Goal: Information Seeking & Learning: Learn about a topic

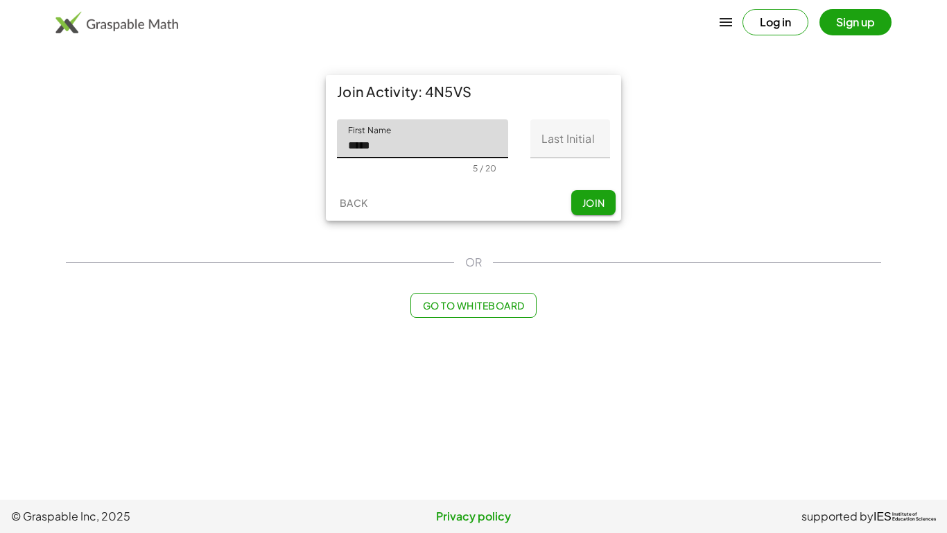
type input "*****"
click at [556, 146] on input "Last Initial" at bounding box center [571, 138] width 80 height 39
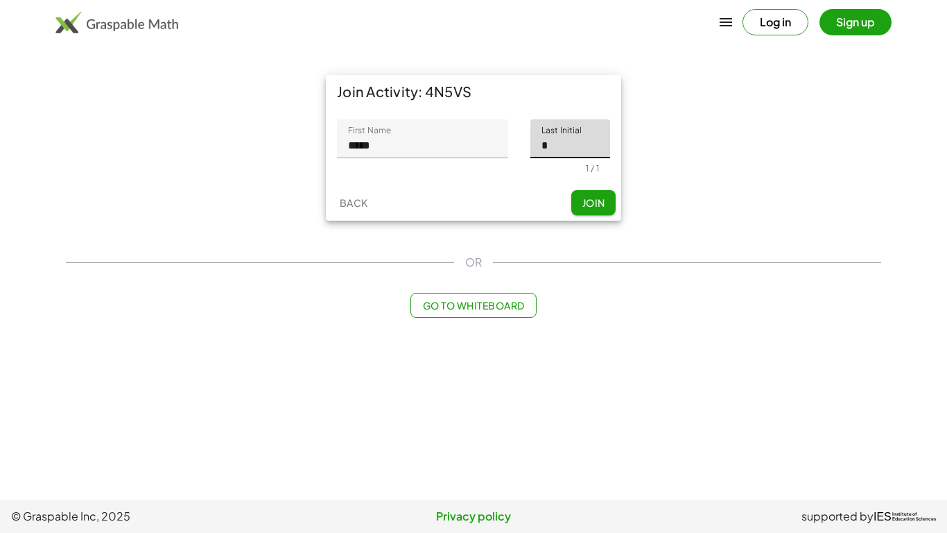
type input "*"
click at [603, 207] on span "Join" at bounding box center [593, 202] width 23 height 12
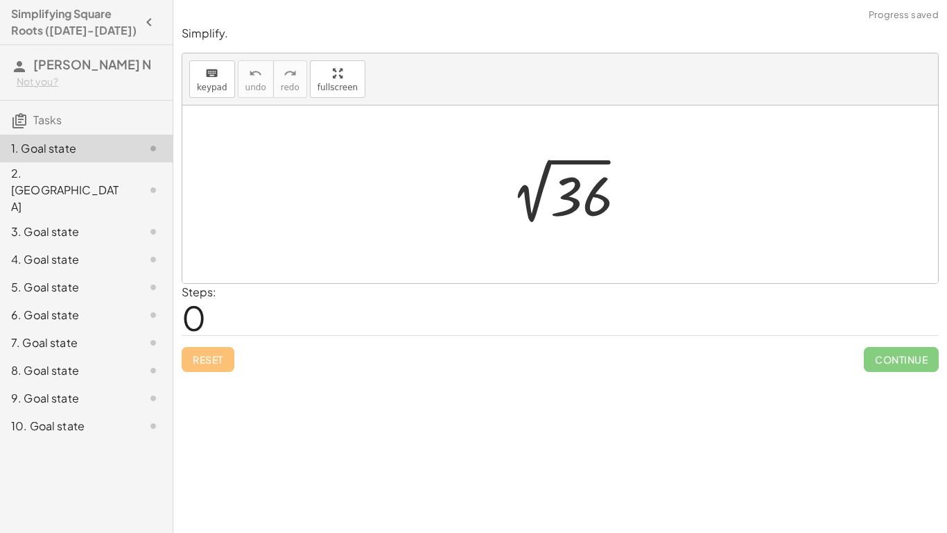
click at [600, 205] on div at bounding box center [566, 195] width 144 height 70
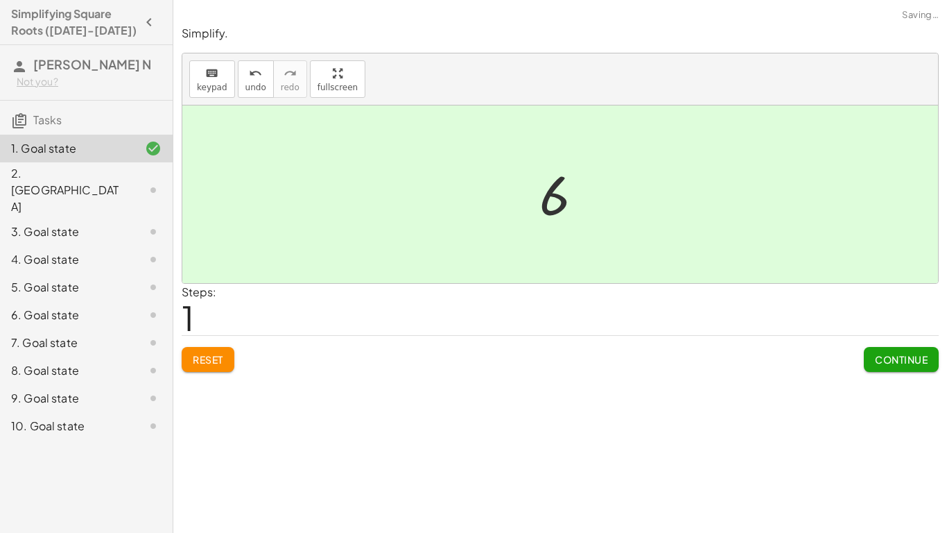
click at [895, 367] on button "Continue" at bounding box center [901, 359] width 75 height 25
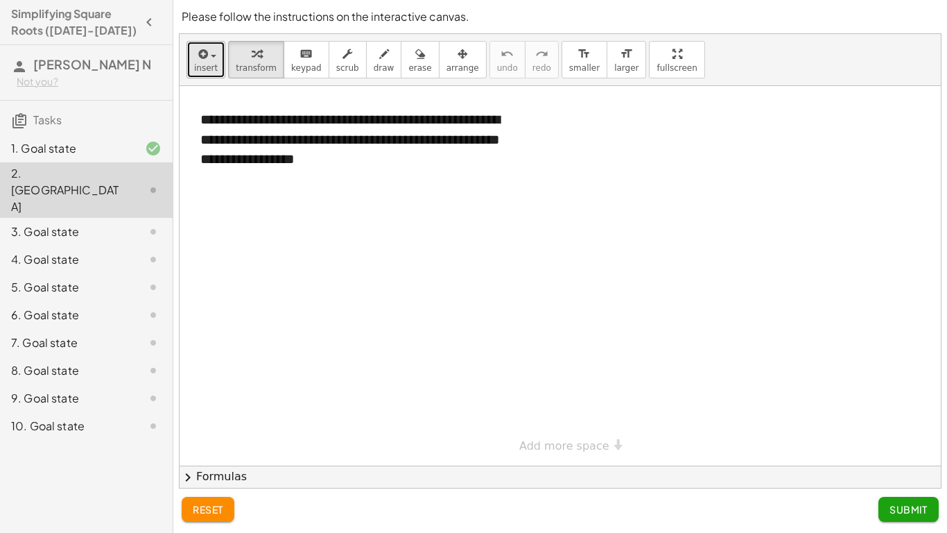
click at [212, 63] on span "insert" at bounding box center [206, 68] width 24 height 10
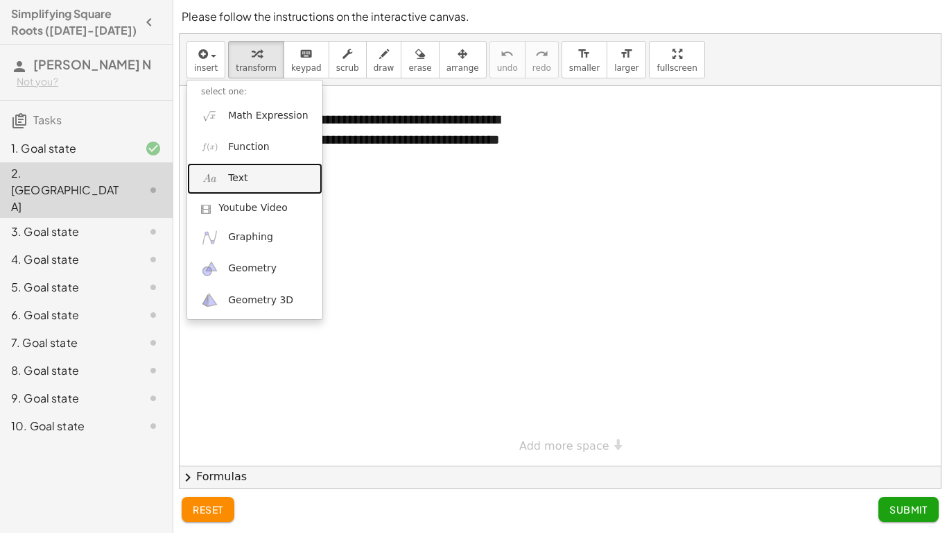
click at [251, 176] on link "Text" at bounding box center [254, 178] width 135 height 31
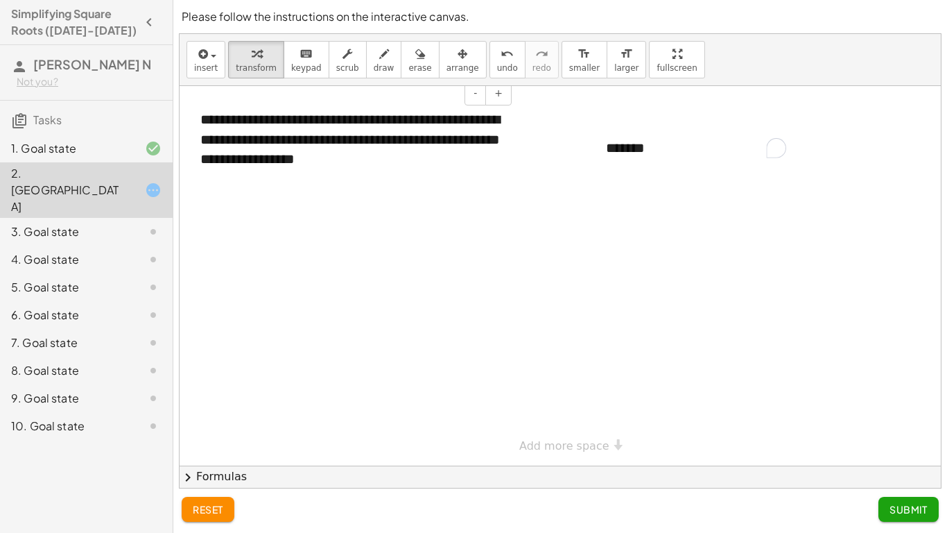
click at [391, 162] on div "**********" at bounding box center [351, 139] width 329 height 87
click at [662, 157] on div "*******" at bounding box center [696, 148] width 208 height 48
click at [384, 178] on div "**********" at bounding box center [351, 149] width 329 height 107
click at [667, 143] on div "*******" at bounding box center [696, 148] width 208 height 48
click at [909, 504] on span "Submit" at bounding box center [909, 509] width 38 height 12
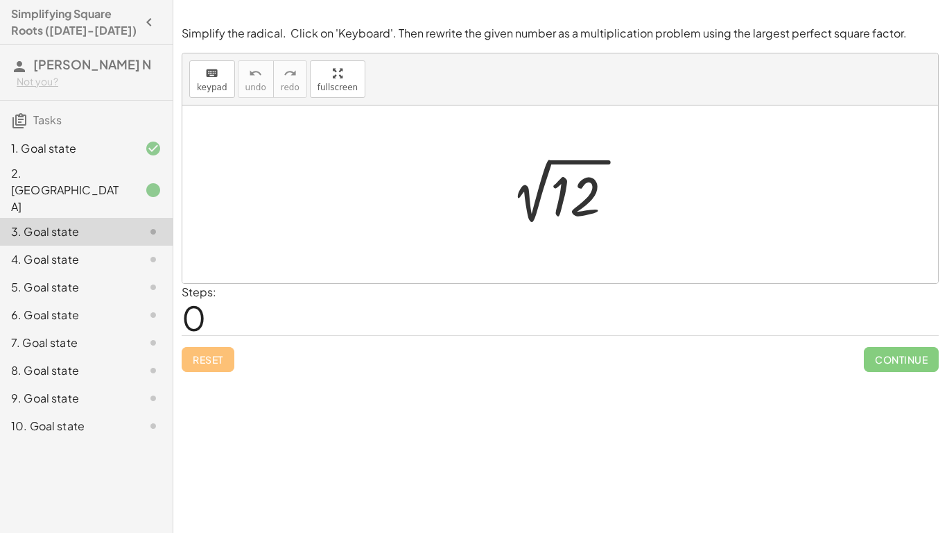
click at [587, 215] on div at bounding box center [566, 195] width 144 height 70
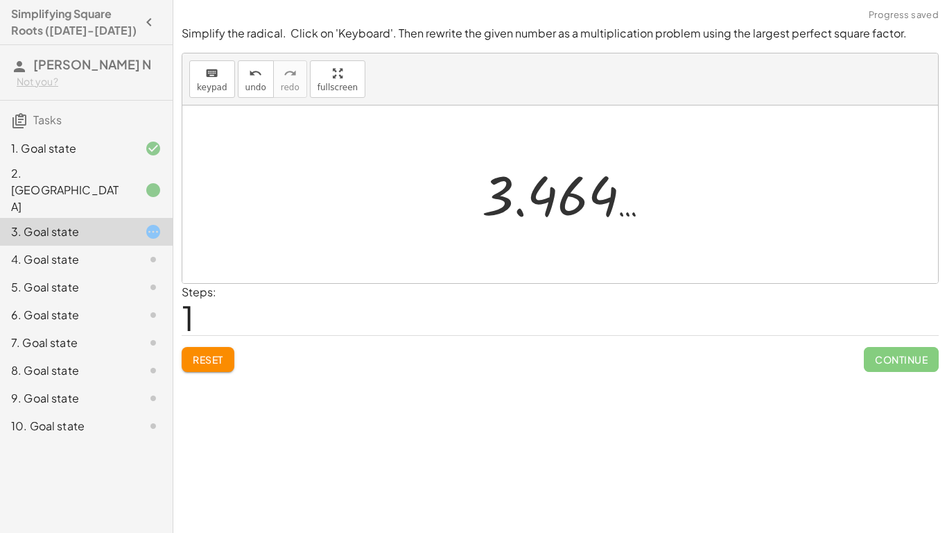
click at [554, 209] on div at bounding box center [566, 194] width 182 height 69
click at [228, 83] on button "keyboard keypad" at bounding box center [212, 78] width 46 height 37
click at [227, 83] on button "keyboard keypad" at bounding box center [212, 78] width 46 height 37
click at [231, 80] on button "keyboard keypad" at bounding box center [212, 78] width 46 height 37
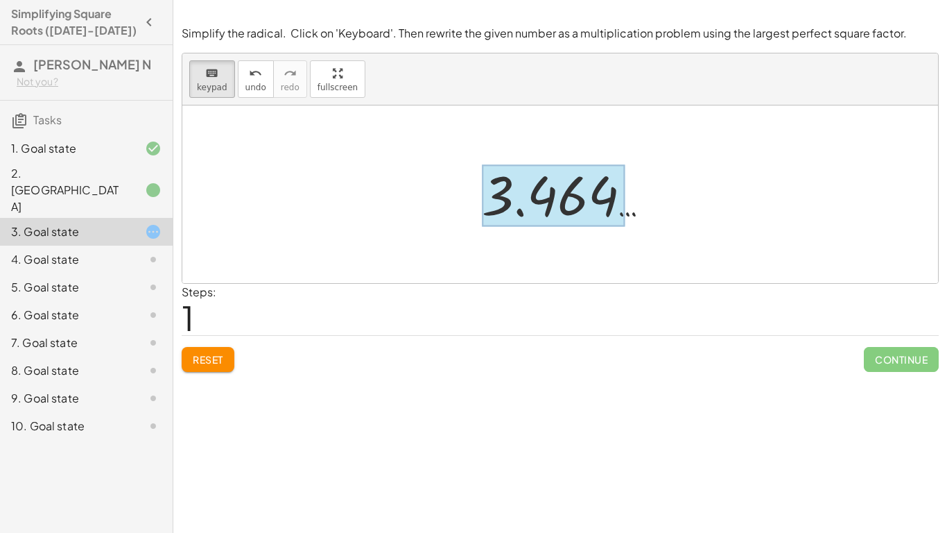
click at [609, 214] on div at bounding box center [554, 196] width 144 height 62
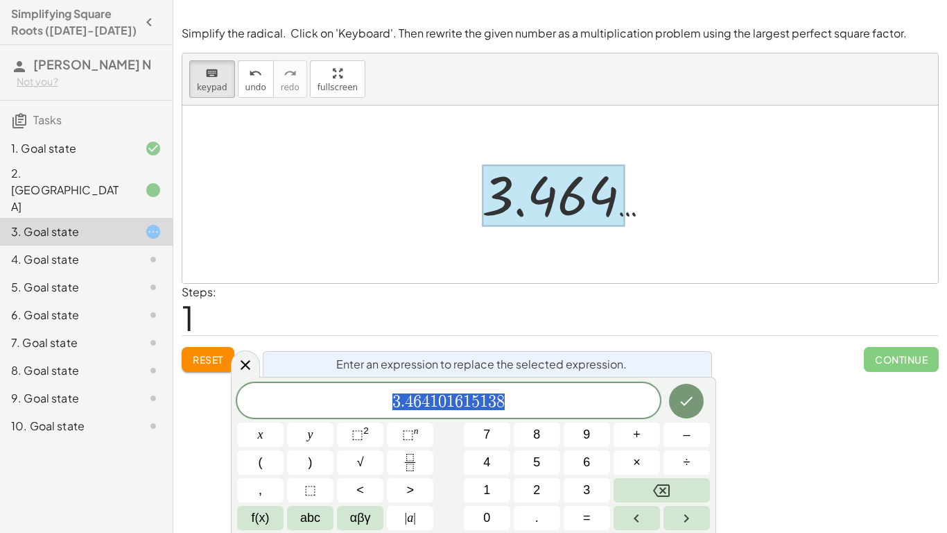
scroll to position [1, 0]
click at [353, 463] on button "√" at bounding box center [360, 462] width 46 height 24
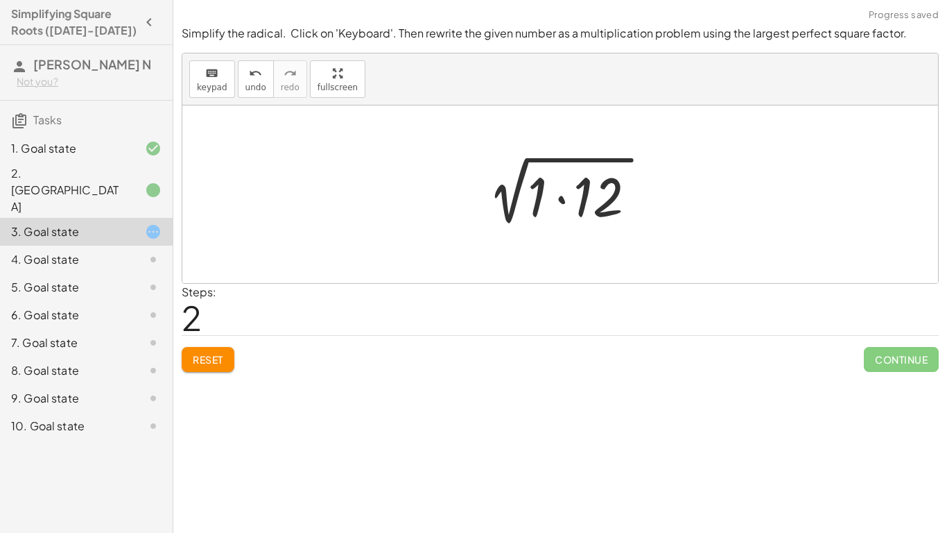
click at [642, 219] on div at bounding box center [565, 194] width 189 height 71
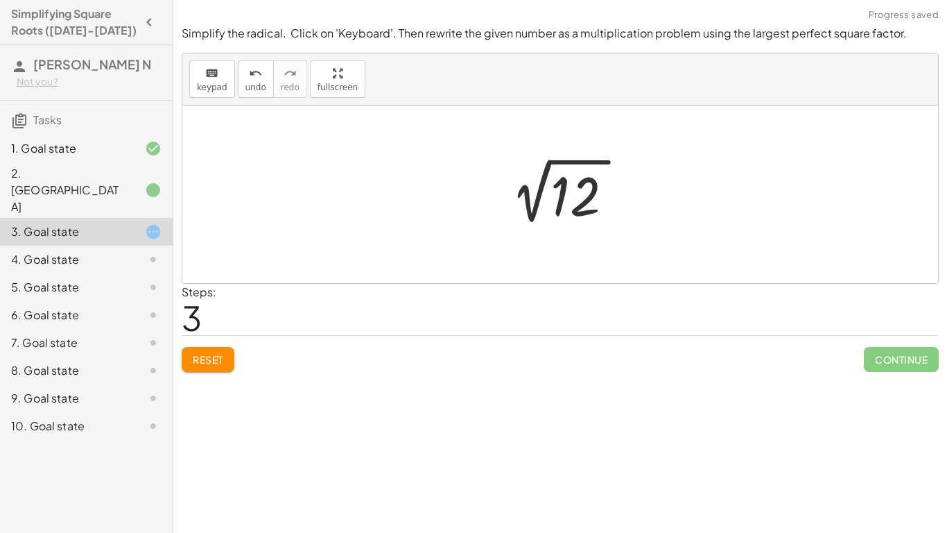
click at [617, 212] on div at bounding box center [566, 195] width 144 height 70
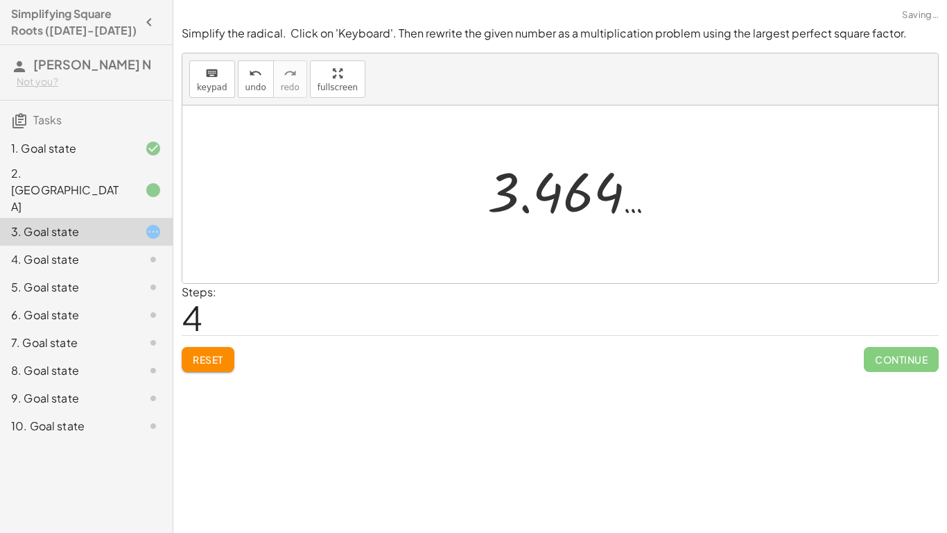
click at [617, 212] on div at bounding box center [572, 191] width 182 height 69
click at [223, 351] on button "Reset" at bounding box center [208, 359] width 53 height 25
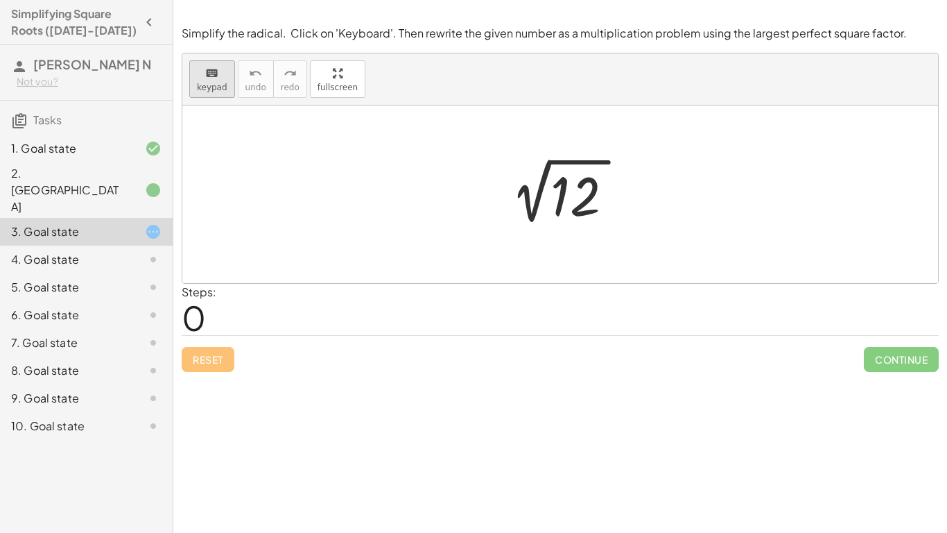
click at [213, 89] on span "keypad" at bounding box center [212, 88] width 31 height 10
click at [558, 222] on div at bounding box center [578, 197] width 55 height 62
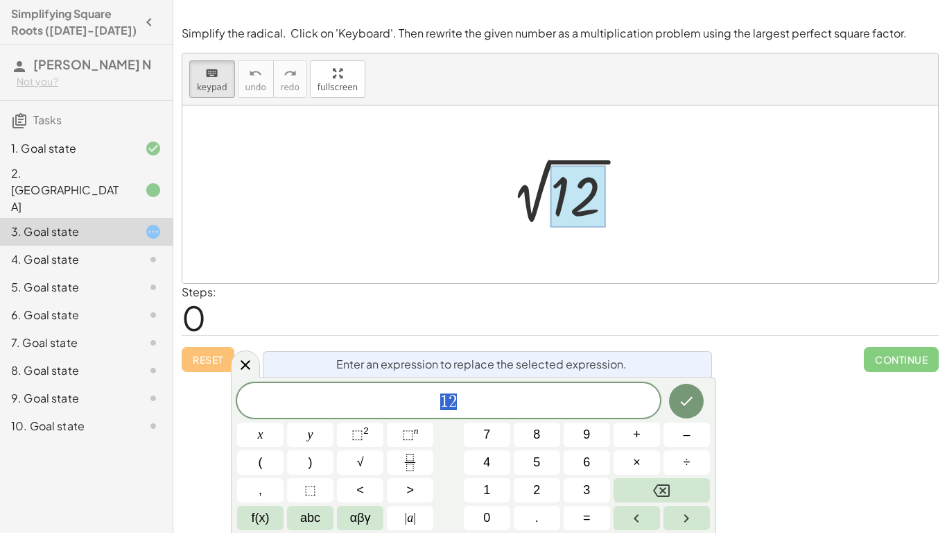
scroll to position [8, 0]
click at [375, 458] on button "√" at bounding box center [360, 462] width 46 height 24
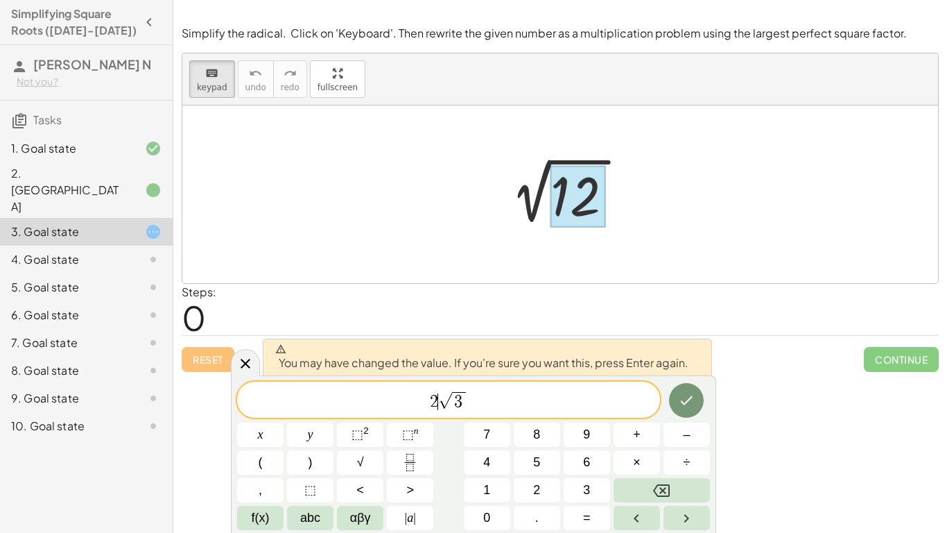
scroll to position [12, 0]
click at [681, 401] on icon "Done" at bounding box center [687, 400] width 12 height 9
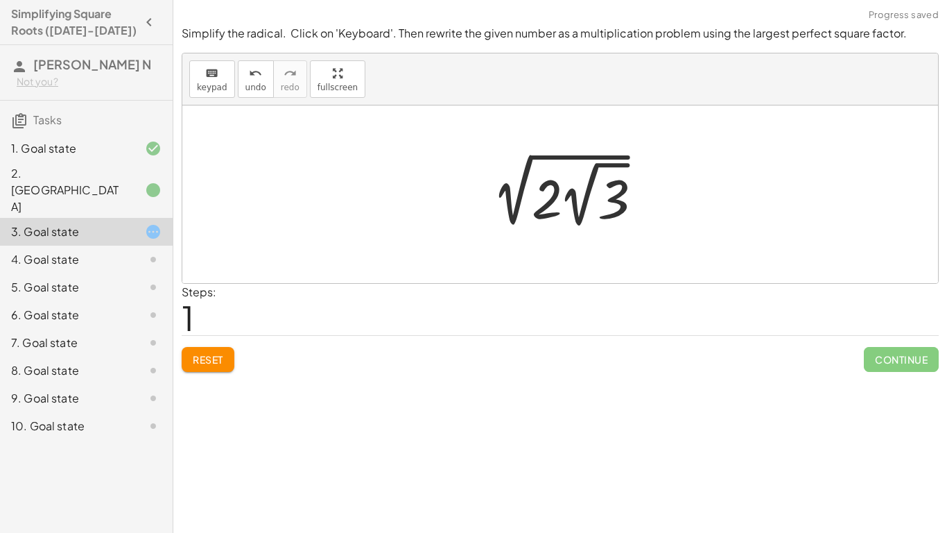
click at [585, 192] on div at bounding box center [566, 194] width 182 height 76
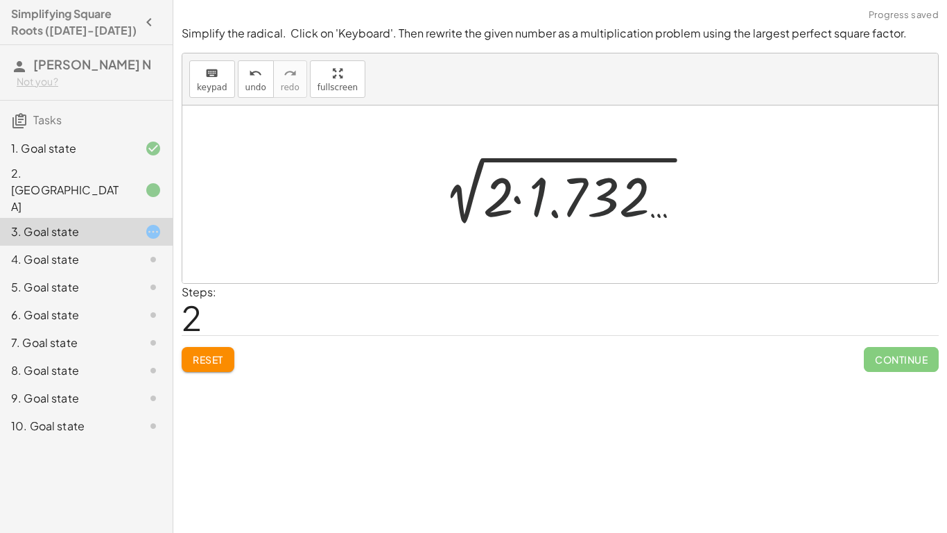
click at [585, 192] on div at bounding box center [565, 194] width 277 height 71
click at [585, 192] on div at bounding box center [566, 194] width 232 height 70
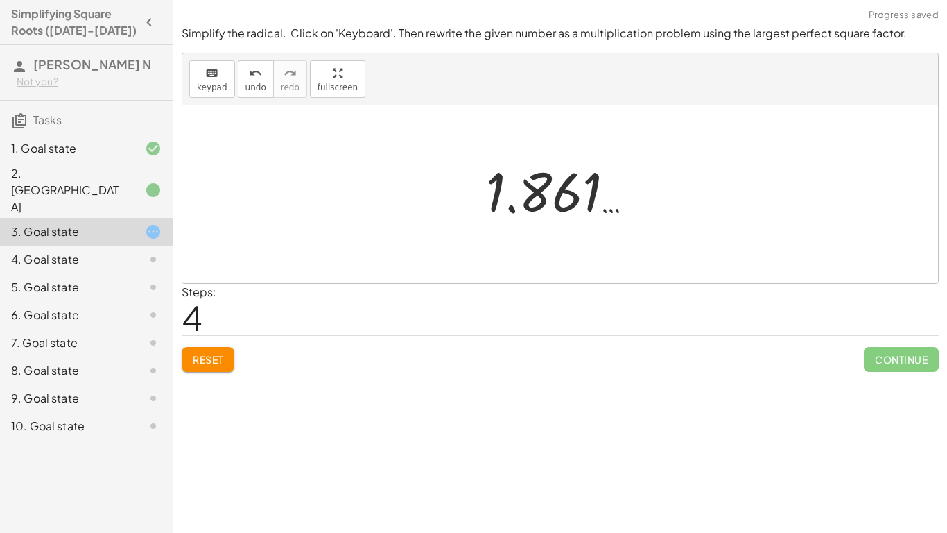
click at [551, 238] on div at bounding box center [560, 194] width 756 height 178
click at [216, 348] on button "Reset" at bounding box center [208, 359] width 53 height 25
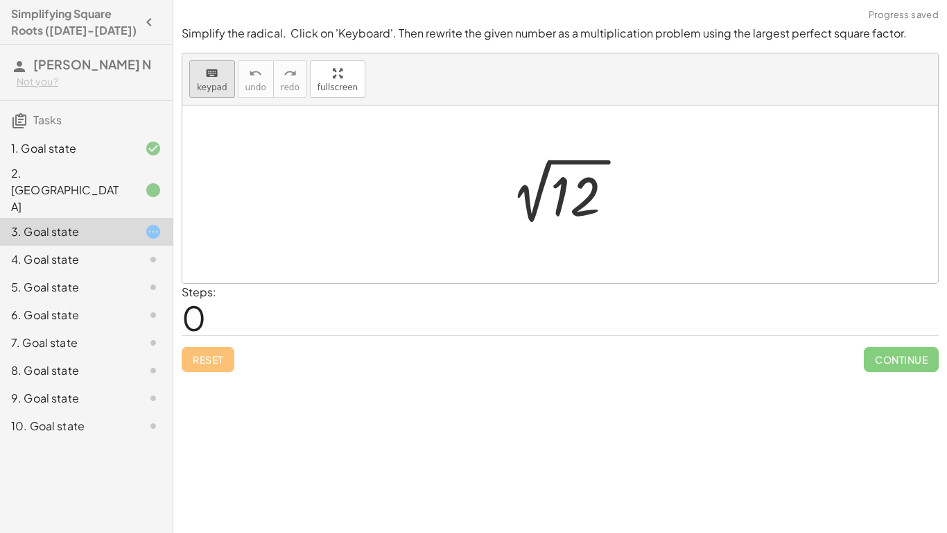
click at [220, 83] on span "keypad" at bounding box center [212, 88] width 31 height 10
click at [569, 197] on div at bounding box center [578, 197] width 55 height 62
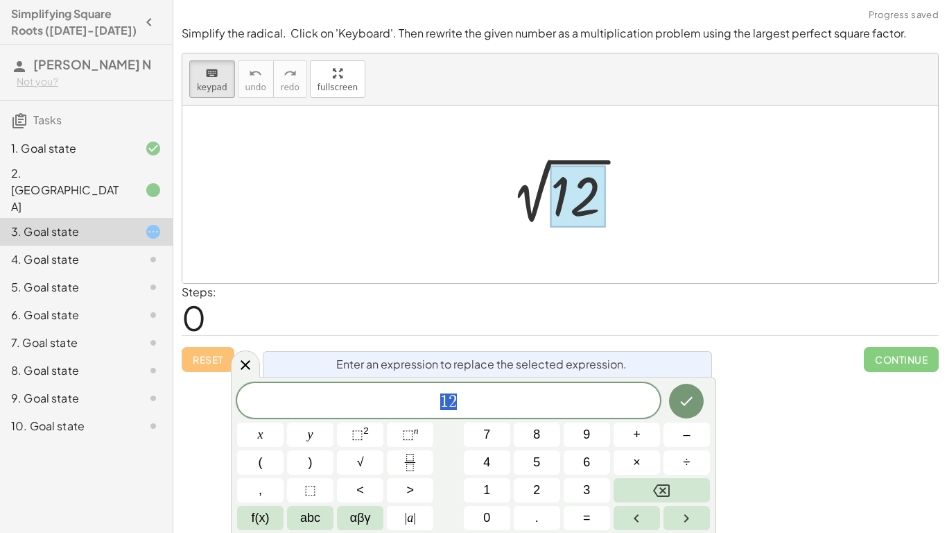
scroll to position [12, 0]
click at [357, 458] on span "√" at bounding box center [360, 462] width 7 height 19
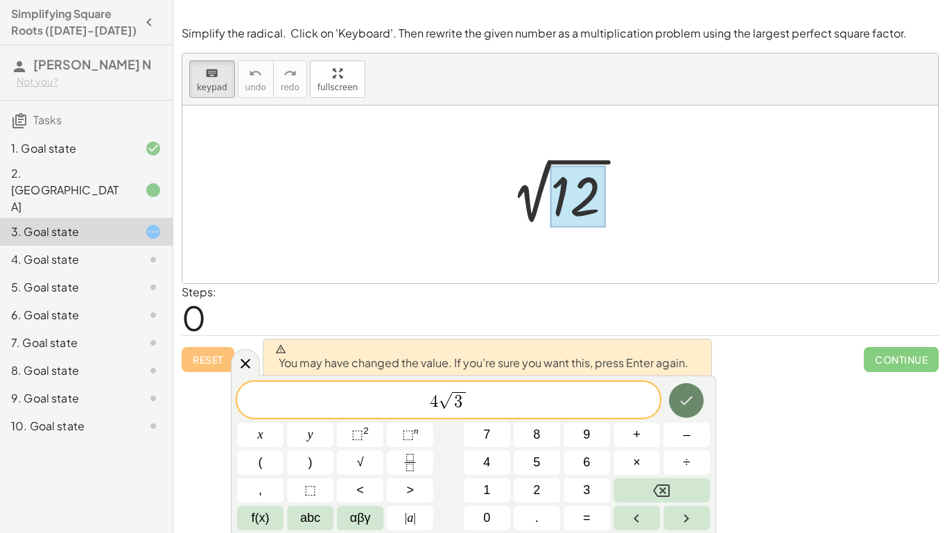
click at [687, 402] on icon "Done" at bounding box center [687, 400] width 12 height 9
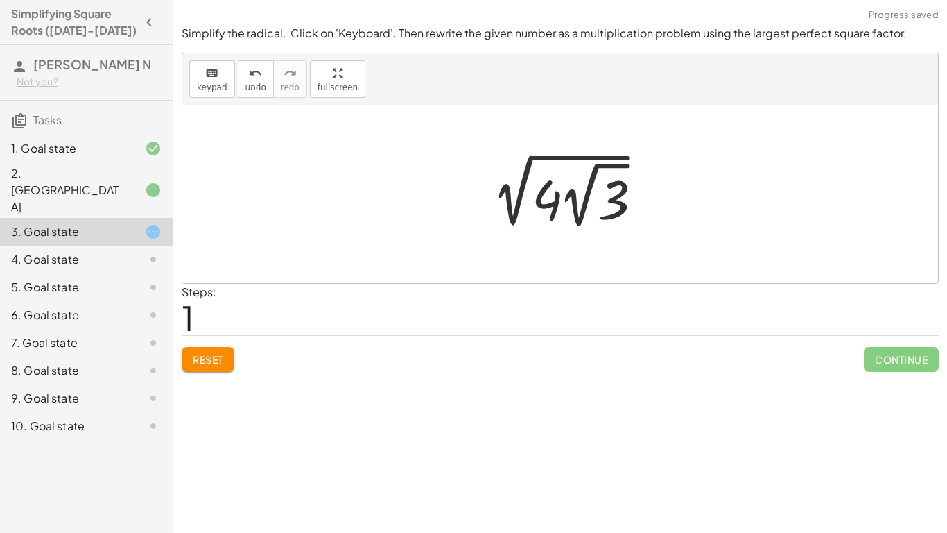
click at [595, 212] on div at bounding box center [566, 195] width 182 height 76
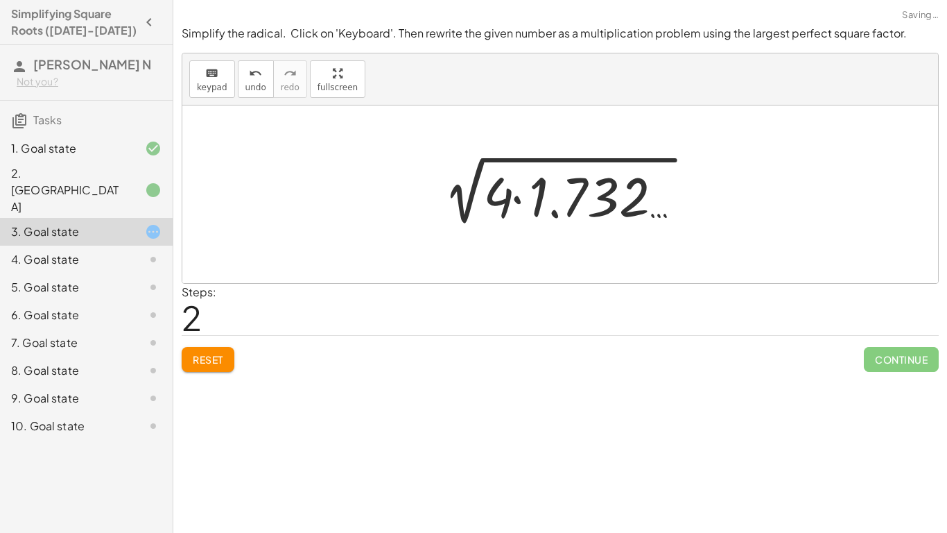
click at [595, 212] on div at bounding box center [565, 194] width 277 height 71
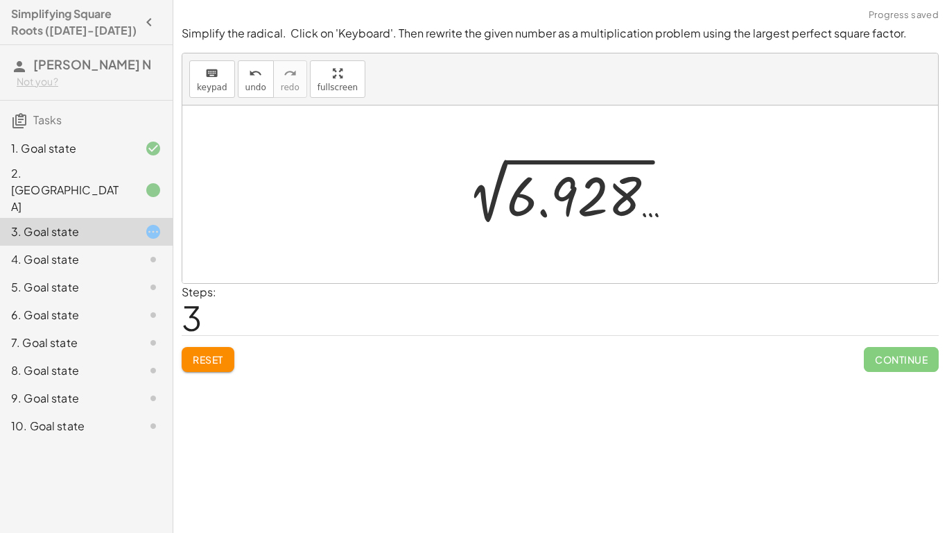
click at [216, 353] on span "Reset" at bounding box center [208, 359] width 31 height 12
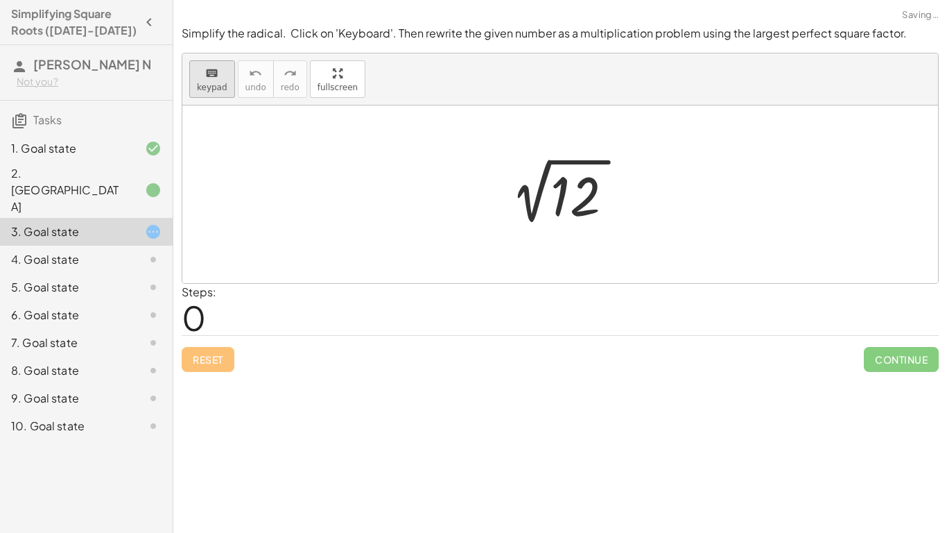
click at [198, 79] on div "keyboard" at bounding box center [212, 73] width 31 height 17
click at [580, 209] on div at bounding box center [578, 197] width 55 height 62
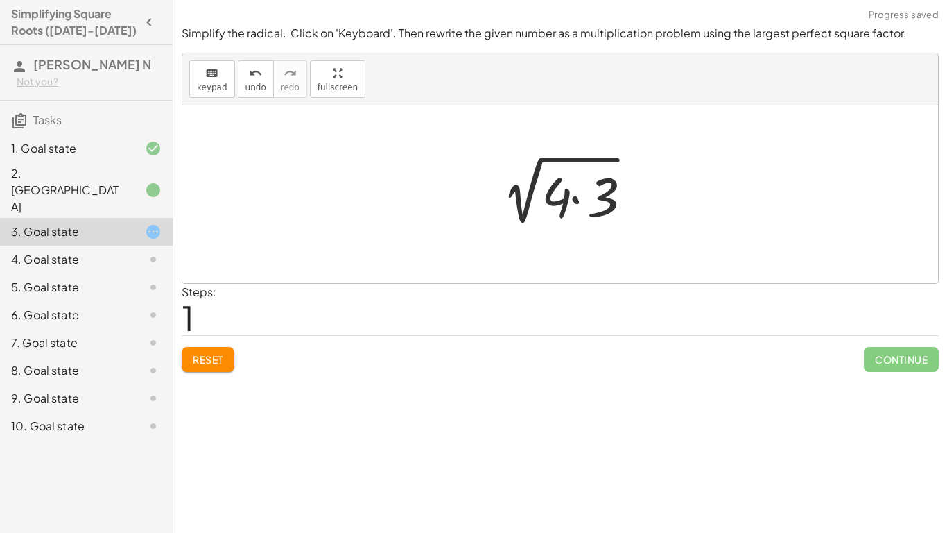
click at [563, 198] on div at bounding box center [566, 194] width 162 height 71
click at [549, 198] on div at bounding box center [566, 194] width 162 height 71
click at [601, 198] on div at bounding box center [566, 194] width 162 height 71
click at [601, 198] on div at bounding box center [566, 194] width 144 height 70
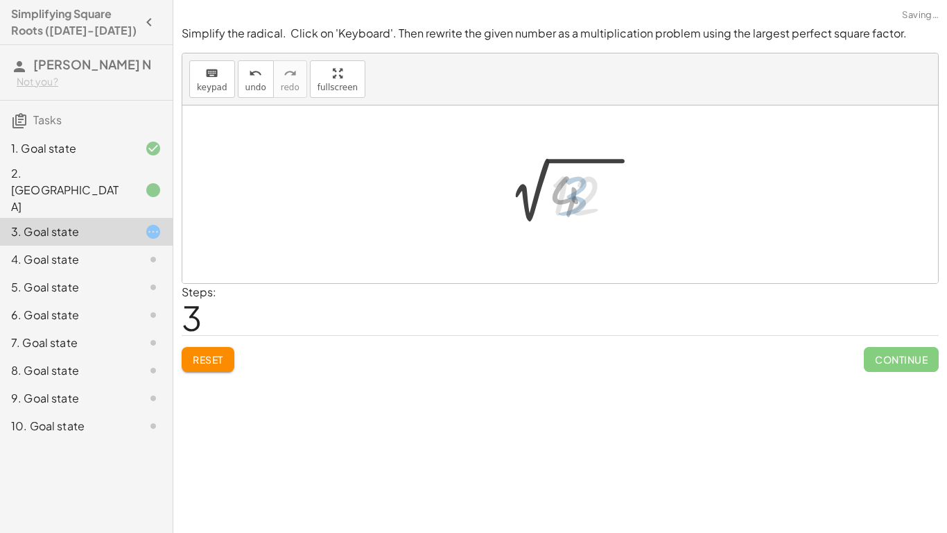
click at [601, 198] on div at bounding box center [572, 190] width 182 height 69
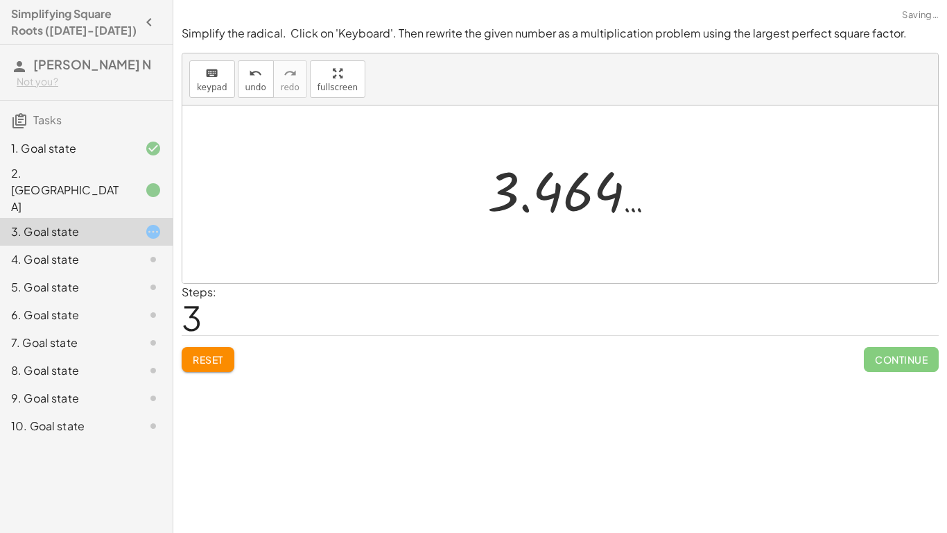
click at [601, 198] on div at bounding box center [572, 190] width 182 height 69
click at [195, 315] on span "3" at bounding box center [192, 317] width 20 height 42
click at [205, 342] on div "Reset Continue" at bounding box center [560, 353] width 757 height 37
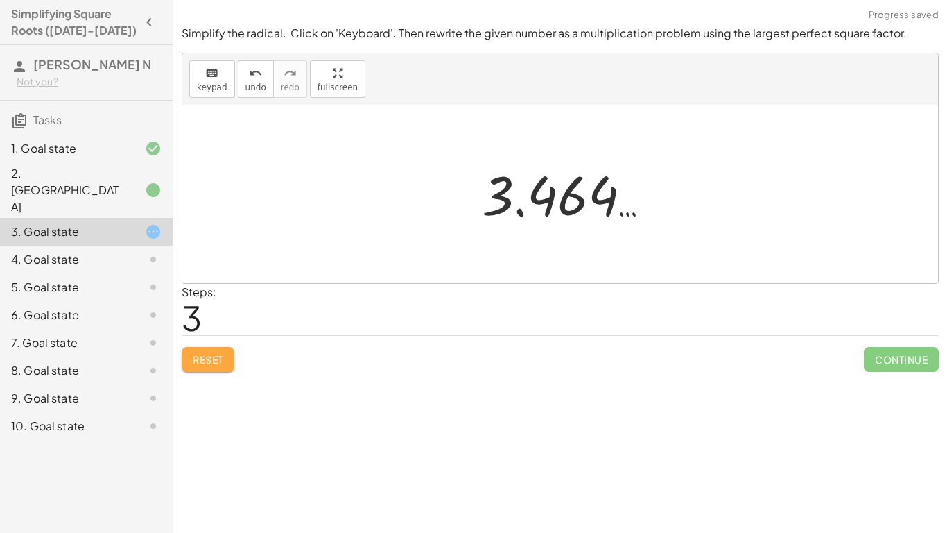
click at [206, 350] on button "Reset" at bounding box center [208, 359] width 53 height 25
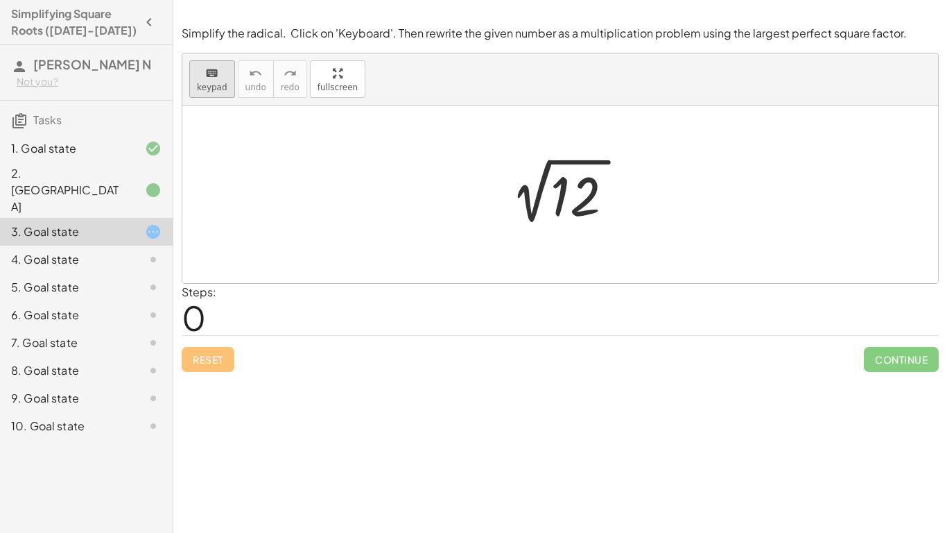
click at [218, 75] on div "keyboard" at bounding box center [212, 73] width 31 height 17
click at [576, 187] on div at bounding box center [578, 197] width 55 height 62
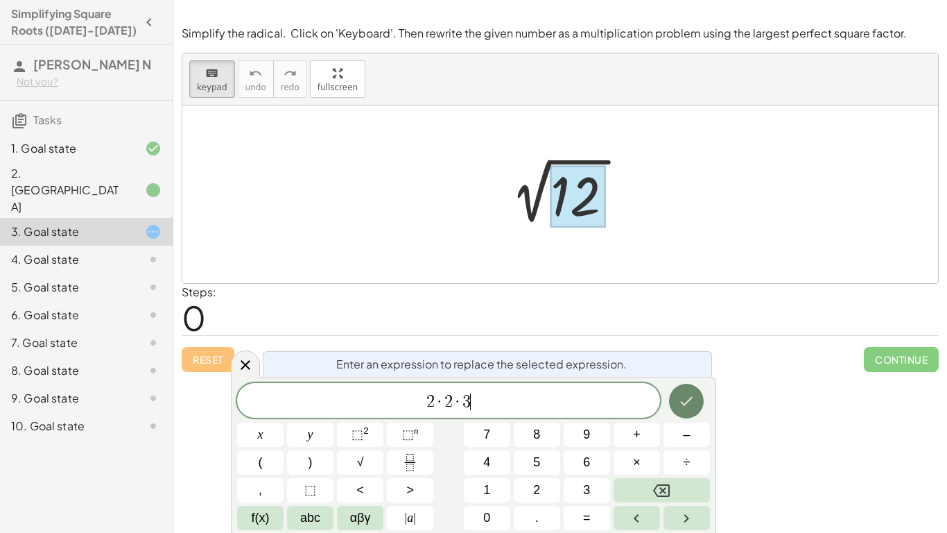
click at [687, 404] on icon "Done" at bounding box center [686, 401] width 17 height 17
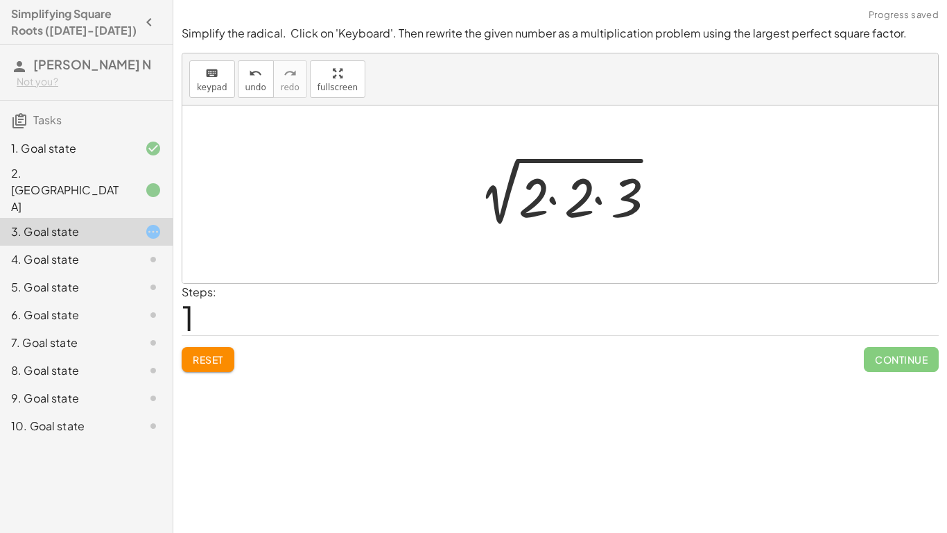
click at [581, 171] on div at bounding box center [566, 195] width 208 height 71
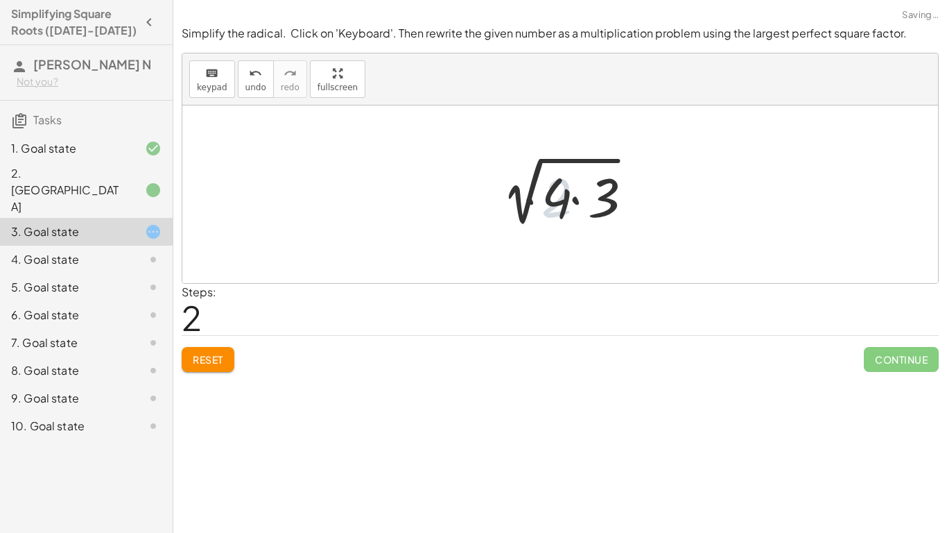
click at [581, 173] on div at bounding box center [566, 195] width 162 height 71
click at [581, 173] on div at bounding box center [566, 194] width 144 height 70
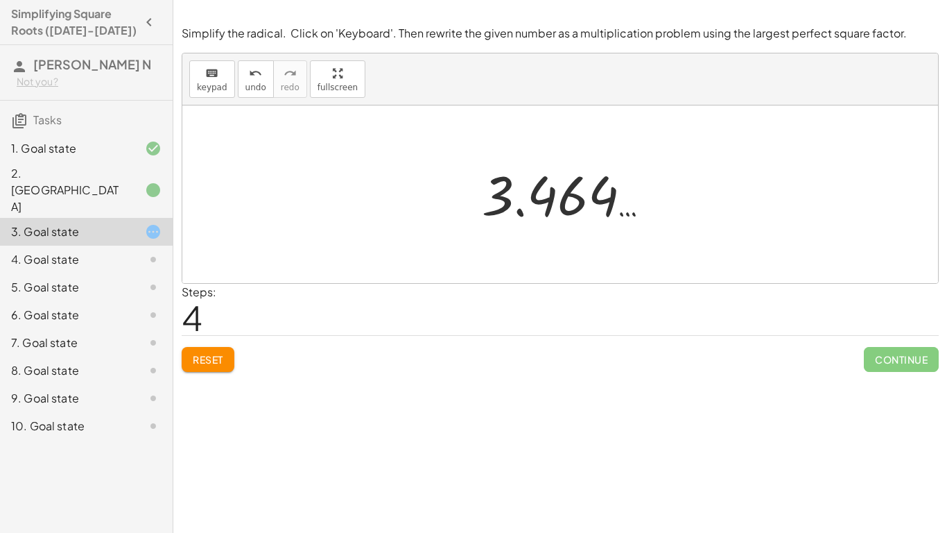
click at [135, 251] on div at bounding box center [142, 259] width 39 height 17
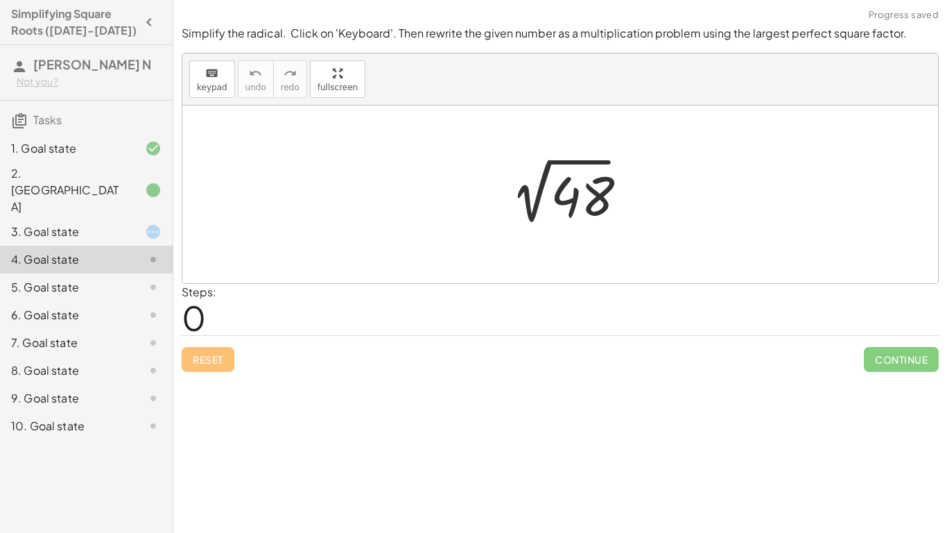
click at [573, 169] on div at bounding box center [566, 195] width 144 height 70
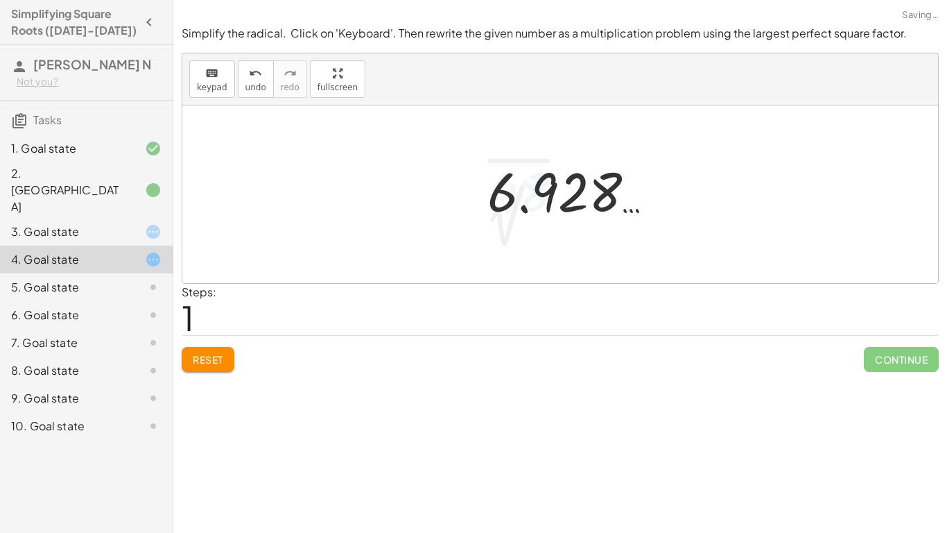
click at [554, 226] on div "2 √ 48 6.928 … 2 √ 48" at bounding box center [566, 191] width 199 height 76
click at [0, 0] on div "Simplify the radical. Click on 'Keyboard'. Then rewrite the given number as a m…" at bounding box center [0, 0] width 0 height 0
click at [223, 368] on button "Reset" at bounding box center [208, 359] width 53 height 25
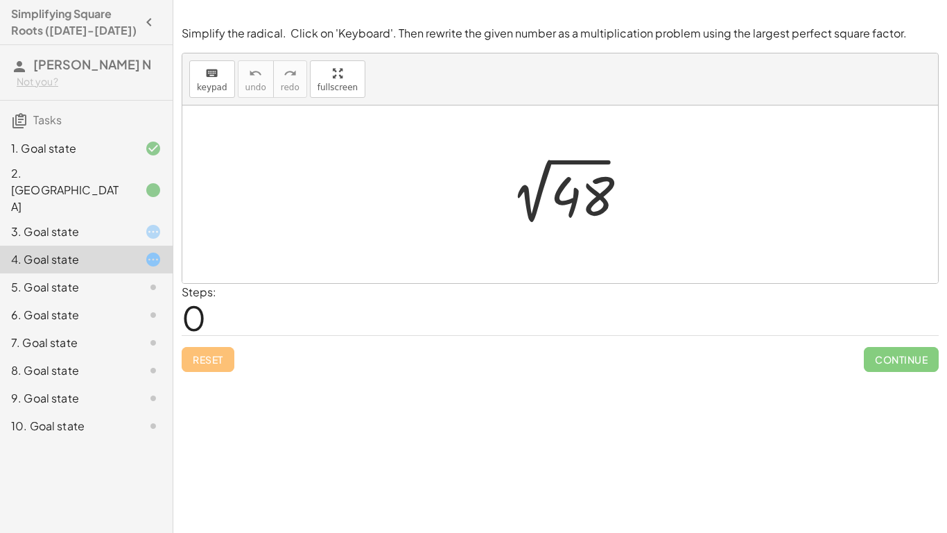
click at [646, 61] on div "keyboard keypad undo [PERSON_NAME] redo fullscreen" at bounding box center [560, 79] width 756 height 52
click at [189, 80] on button "keyboard keypad" at bounding box center [212, 78] width 46 height 37
click at [569, 197] on div at bounding box center [578, 197] width 55 height 62
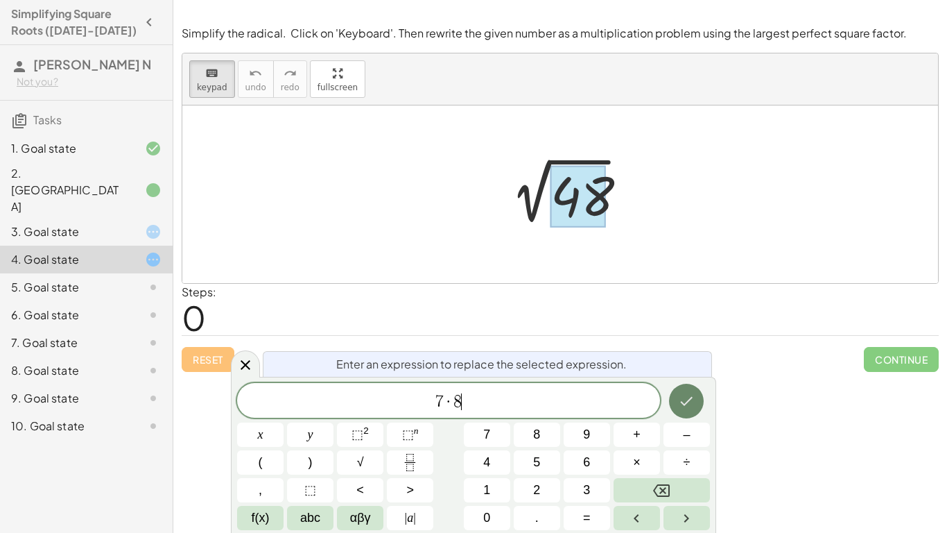
click at [681, 388] on button "Done" at bounding box center [686, 401] width 35 height 35
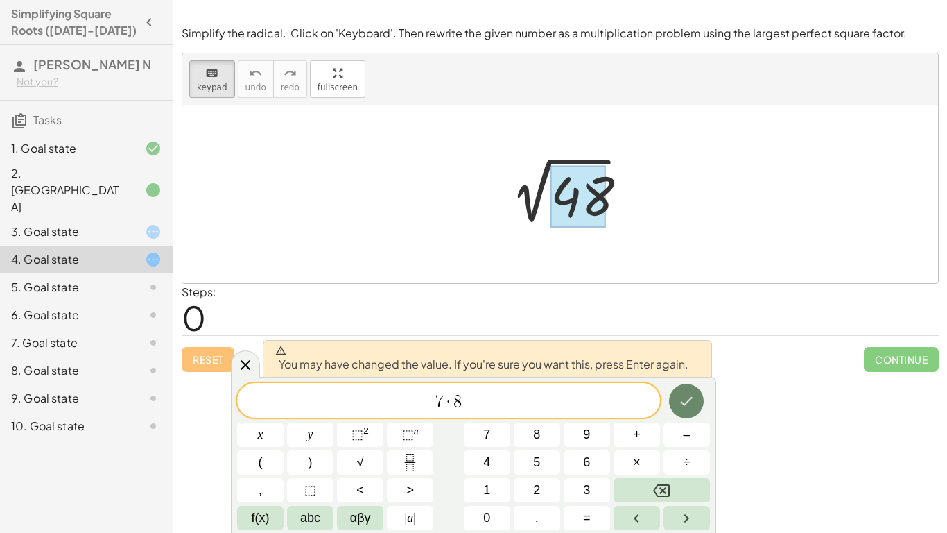
click at [683, 391] on button "Done" at bounding box center [686, 401] width 35 height 35
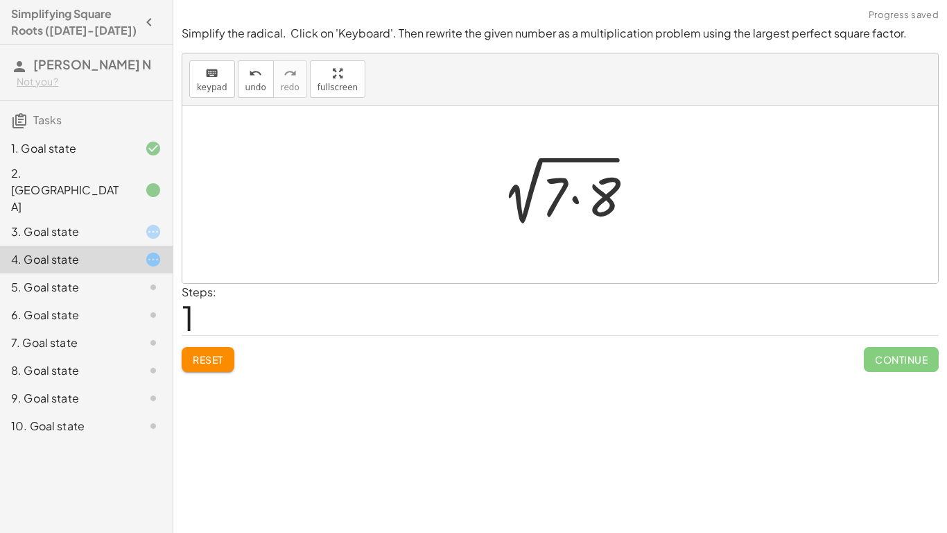
click at [556, 203] on div at bounding box center [566, 194] width 162 height 71
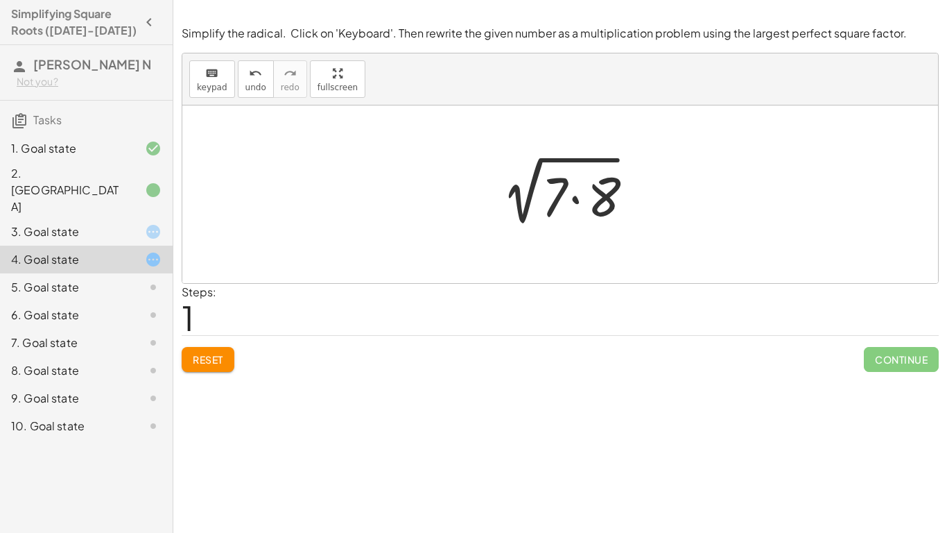
click at [556, 203] on div at bounding box center [566, 194] width 162 height 71
click at [426, 152] on div at bounding box center [560, 194] width 756 height 178
click at [59, 279] on div "5. Goal state" at bounding box center [67, 287] width 112 height 17
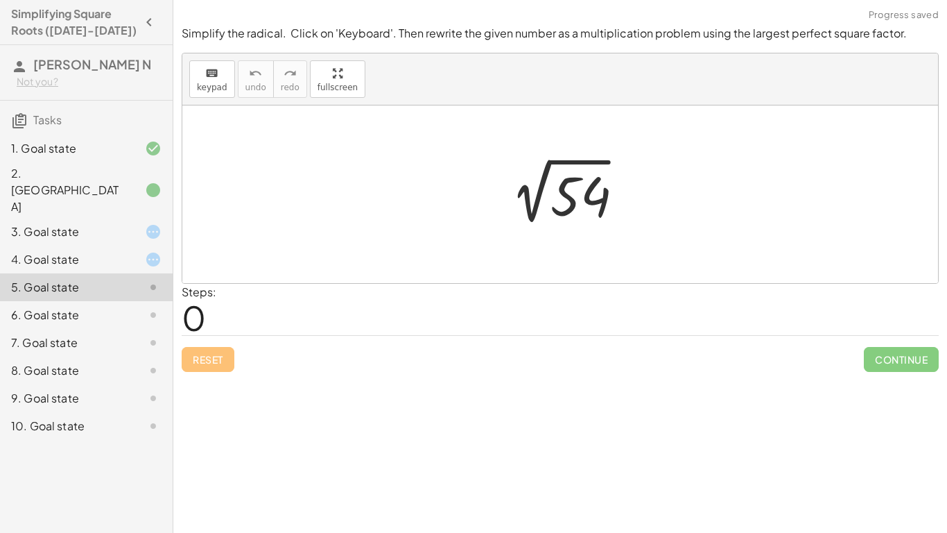
click at [133, 307] on div at bounding box center [142, 315] width 39 height 17
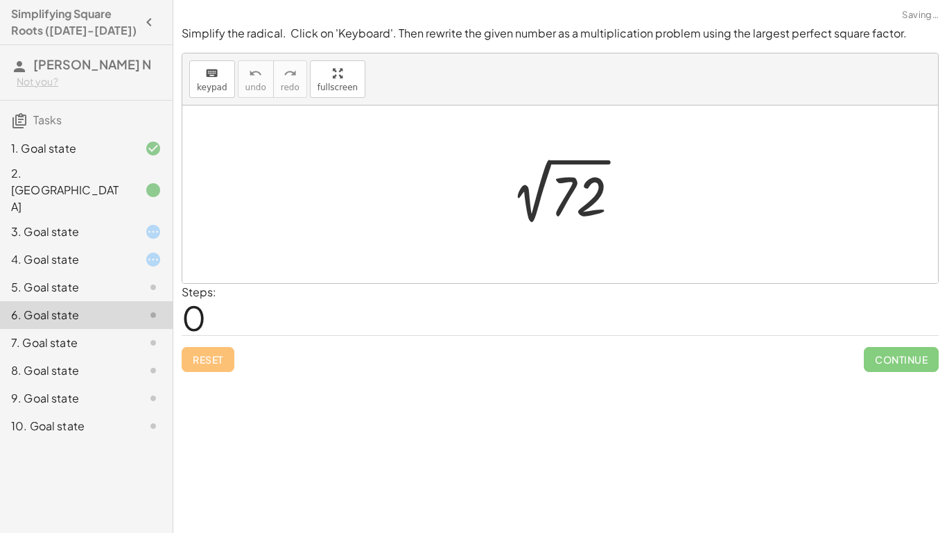
click at [139, 334] on div at bounding box center [142, 342] width 39 height 17
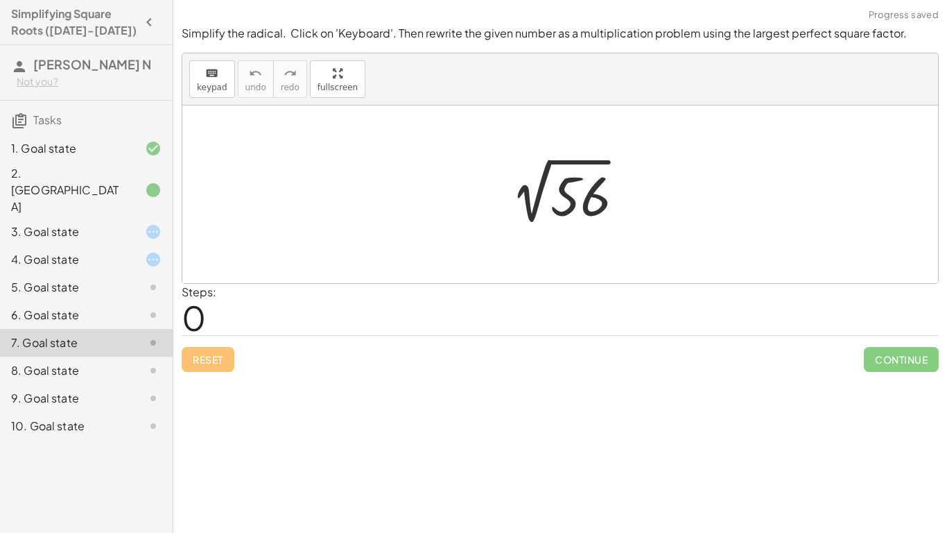
click at [538, 235] on div at bounding box center [560, 194] width 756 height 178
click at [576, 175] on div at bounding box center [566, 195] width 144 height 70
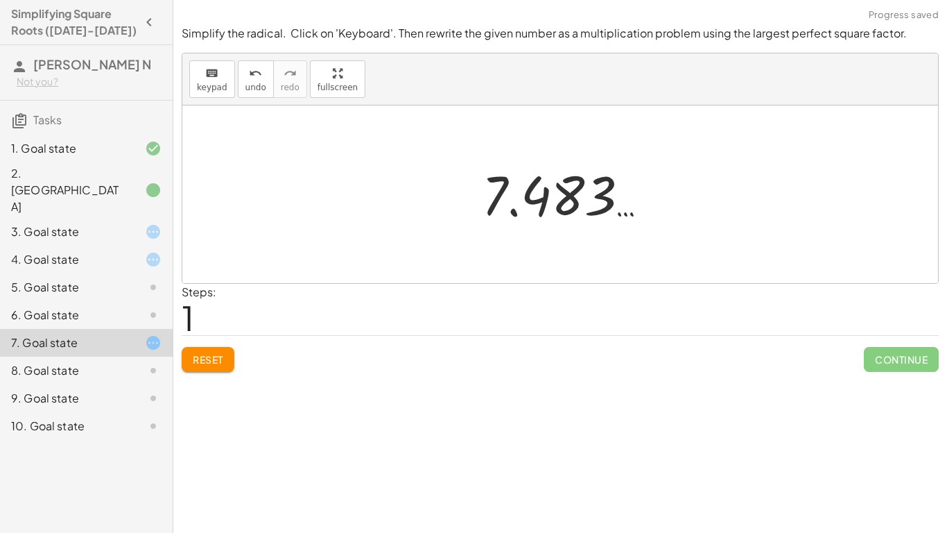
click at [85, 362] on div "8. Goal state" at bounding box center [67, 370] width 112 height 17
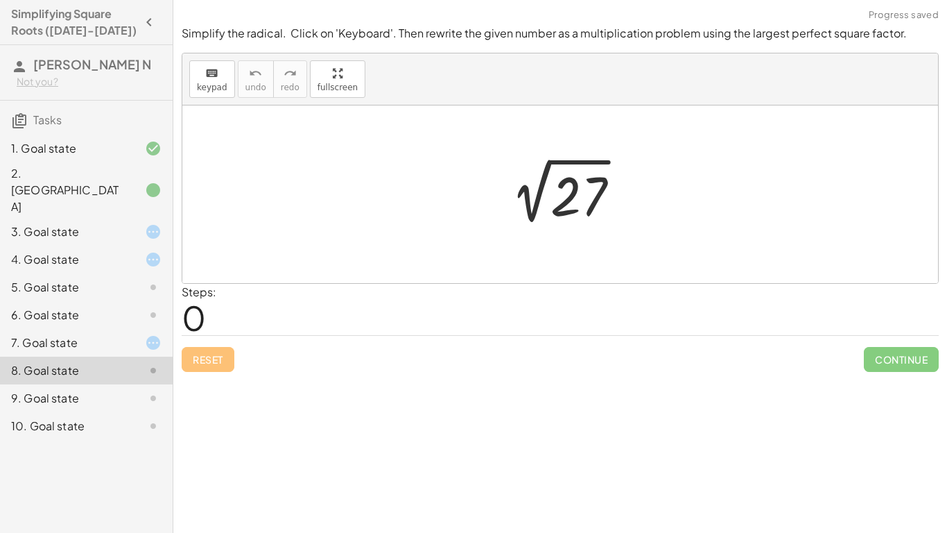
click at [65, 390] on div "9. Goal state" at bounding box center [67, 398] width 112 height 17
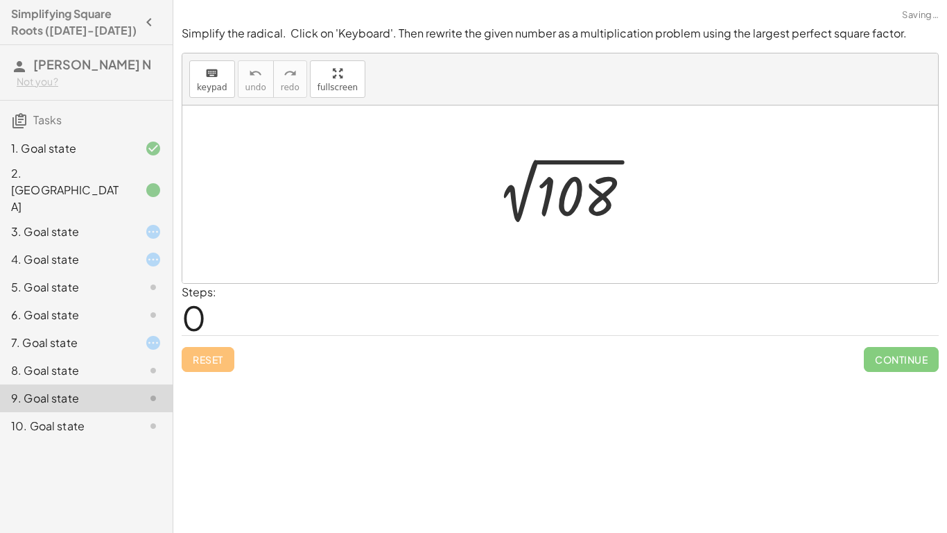
click at [581, 216] on div at bounding box center [565, 195] width 171 height 70
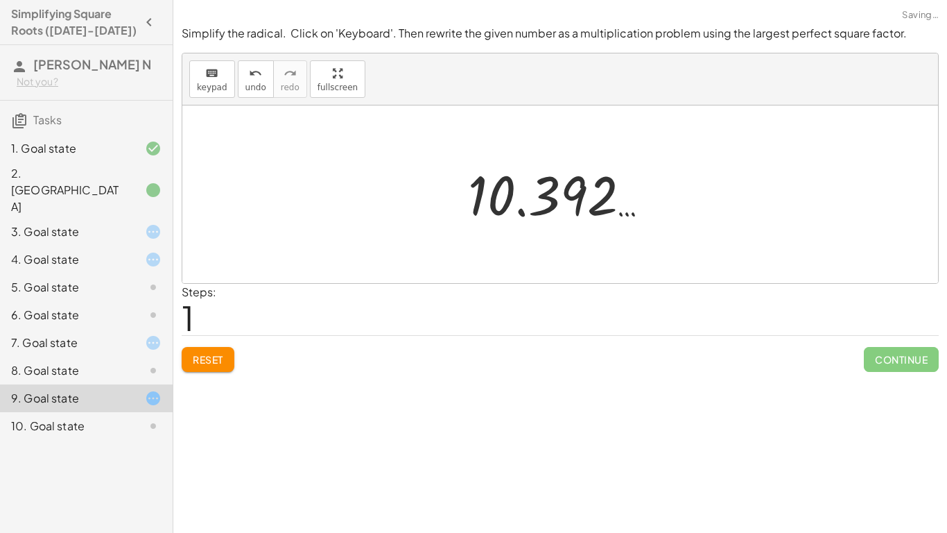
click at [54, 421] on div "Simplifying Square Roots ([DATE]-[DATE]) [PERSON_NAME] N Not you? Tasks 1. Goal…" at bounding box center [86, 266] width 173 height 533
click at [50, 412] on div "1. Goal state 2. Canvas 3. Goal state 4. Goal state 5. Goal state 6. Goal state…" at bounding box center [86, 287] width 173 height 316
click at [52, 412] on div "10. Goal state" at bounding box center [86, 426] width 173 height 28
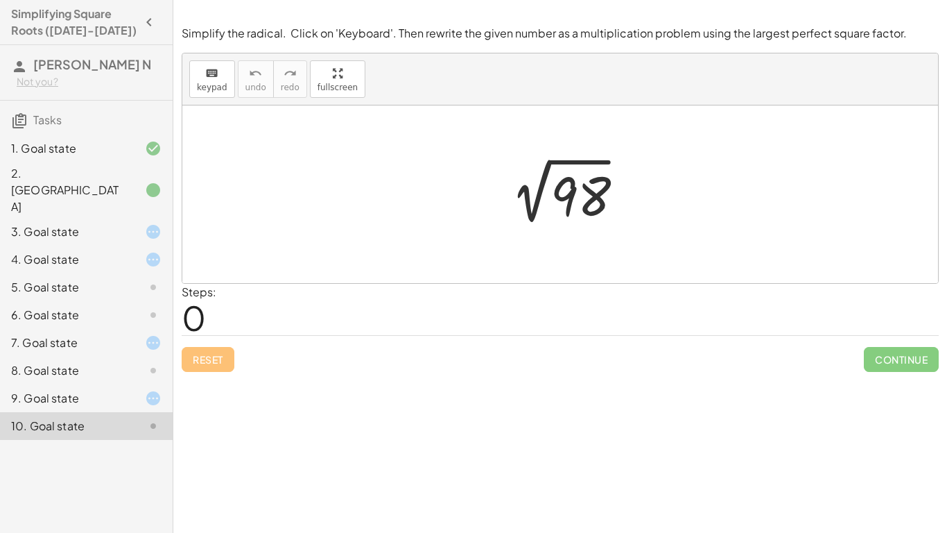
click at [134, 273] on div "3. Goal state" at bounding box center [86, 287] width 173 height 28
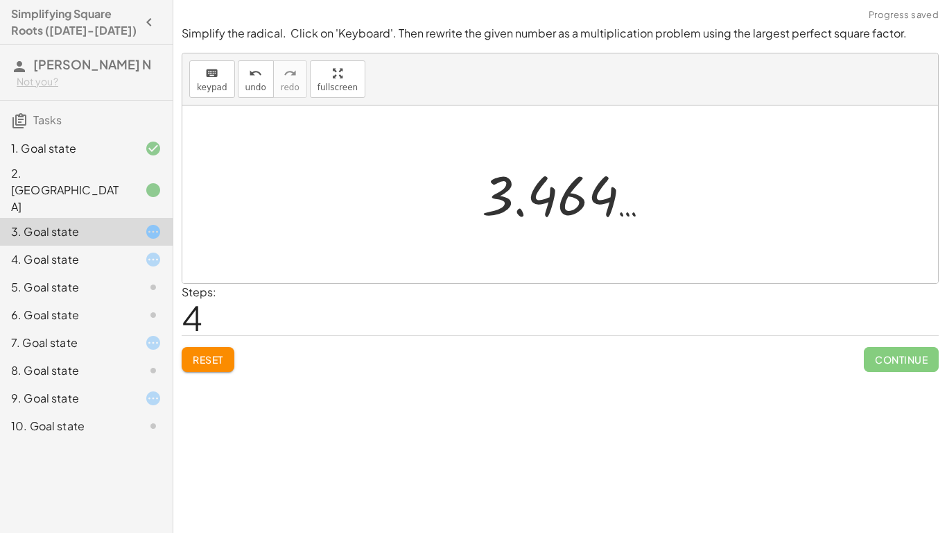
click at [0, 0] on div "Simplify the radical. Click on 'Keyboard'. Then rewrite the given number as a m…" at bounding box center [0, 0] width 0 height 0
click at [206, 360] on span "Reset" at bounding box center [208, 359] width 31 height 12
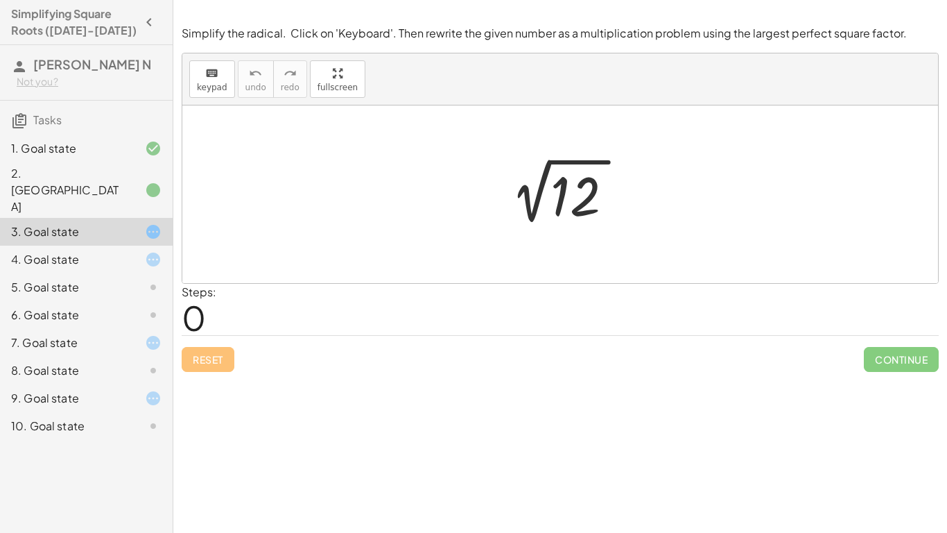
click at [594, 200] on div at bounding box center [566, 195] width 144 height 70
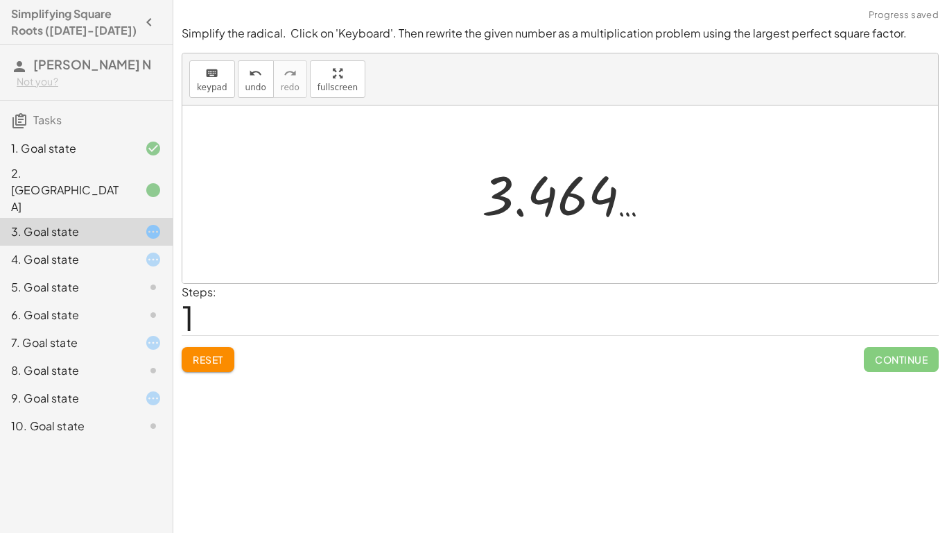
click at [212, 362] on span "Reset" at bounding box center [208, 359] width 31 height 12
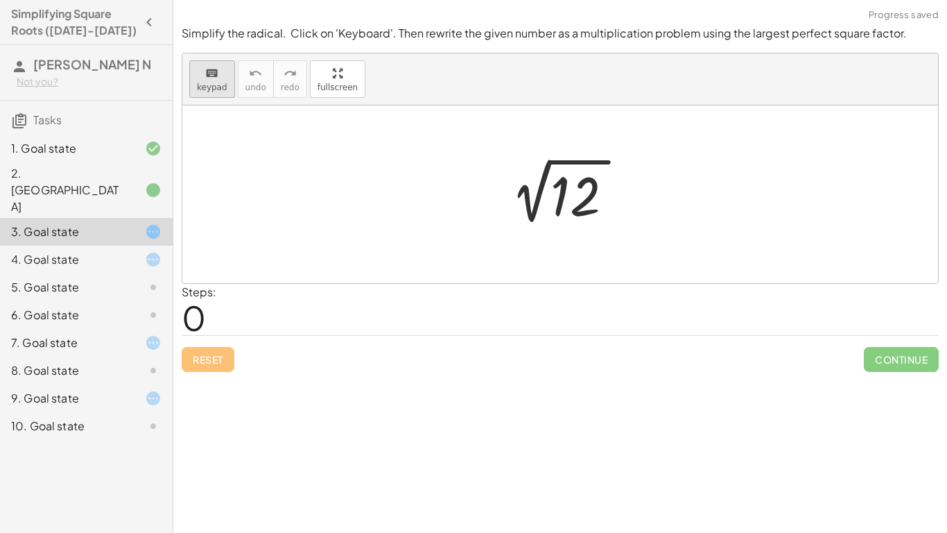
click at [203, 83] on span "keypad" at bounding box center [212, 88] width 31 height 10
click at [573, 192] on div at bounding box center [578, 197] width 55 height 62
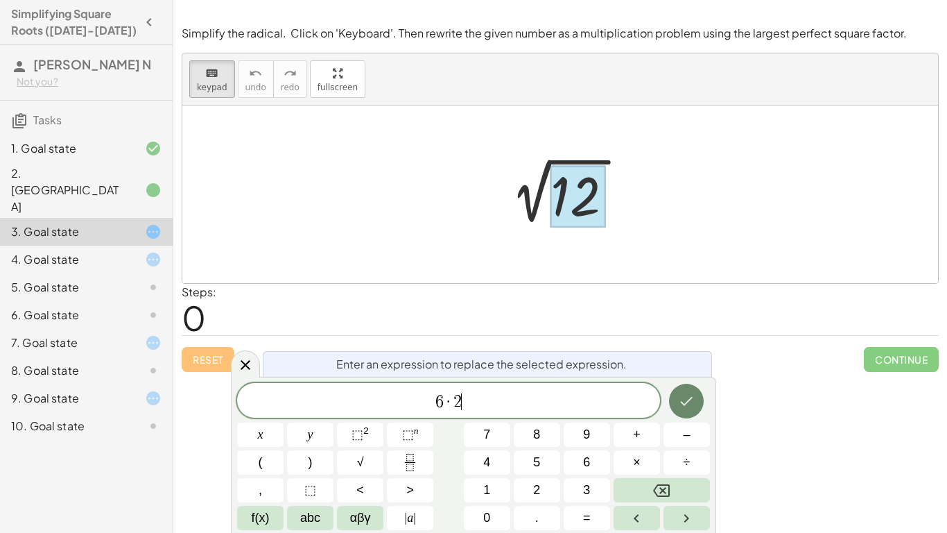
click at [687, 393] on icon "Done" at bounding box center [686, 401] width 17 height 17
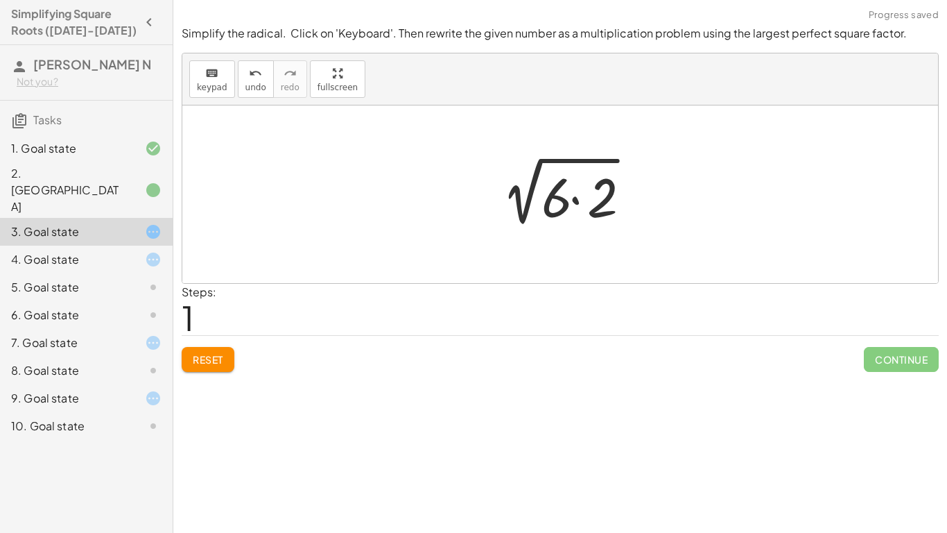
click at [547, 189] on div at bounding box center [566, 195] width 162 height 71
click at [547, 193] on div at bounding box center [566, 195] width 162 height 71
click at [548, 194] on div at bounding box center [566, 194] width 162 height 71
click at [562, 203] on div at bounding box center [566, 194] width 162 height 71
click at [495, 223] on div at bounding box center [566, 194] width 162 height 71
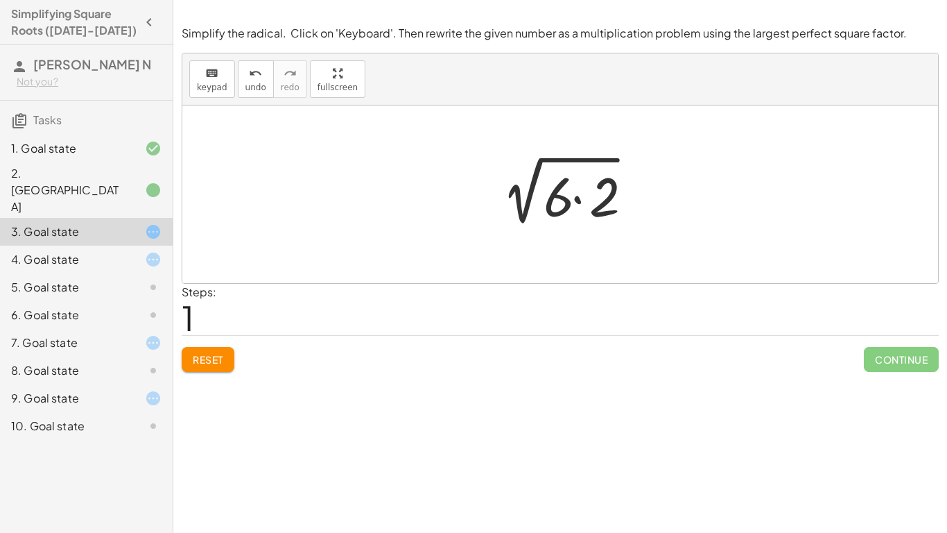
click at [475, 241] on div at bounding box center [560, 194] width 756 height 178
click at [214, 349] on button "Reset" at bounding box center [208, 359] width 53 height 25
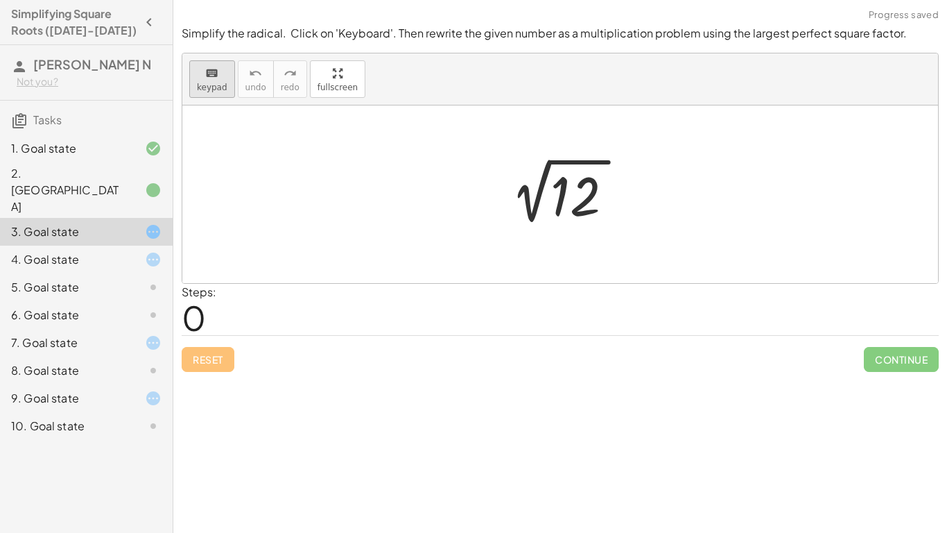
click at [212, 83] on span "keypad" at bounding box center [212, 88] width 31 height 10
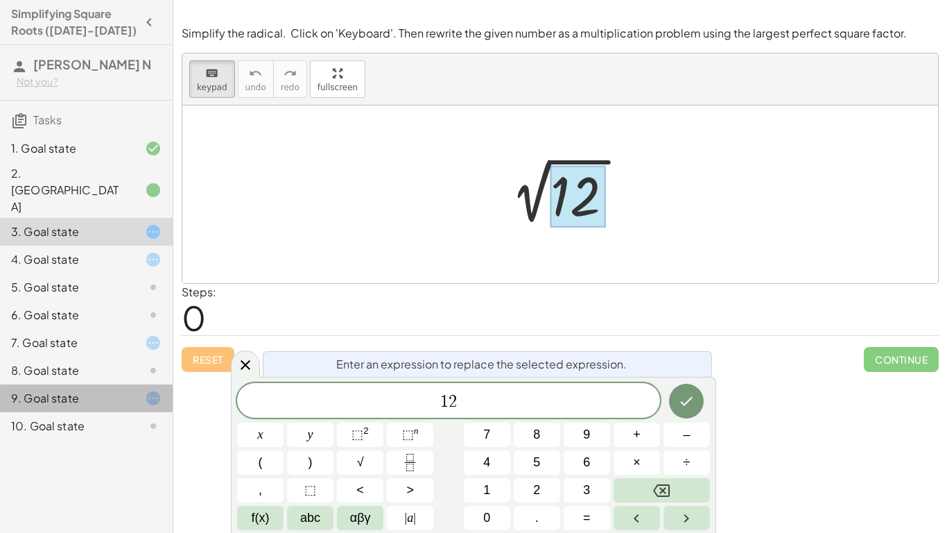
click at [84, 390] on div "9. Goal state" at bounding box center [67, 398] width 112 height 17
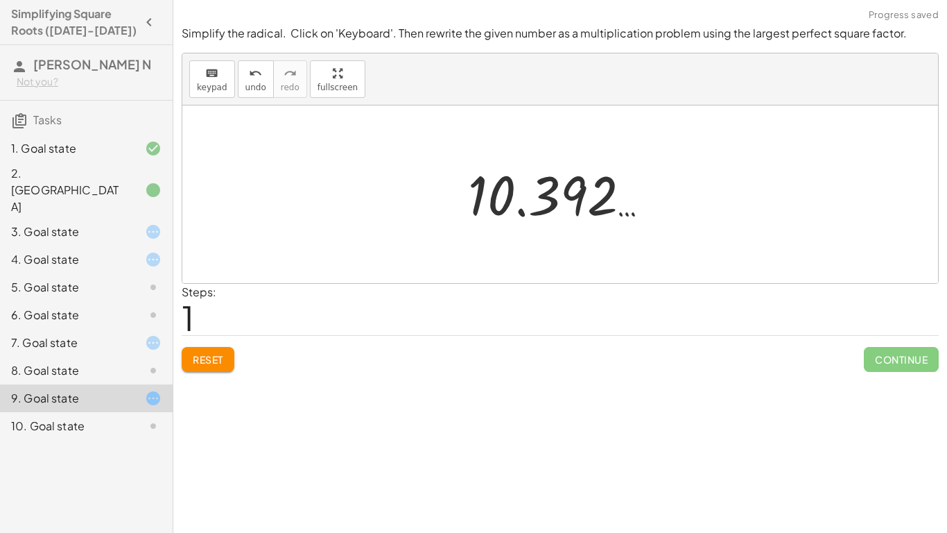
click at [185, 361] on button "Reset" at bounding box center [208, 359] width 53 height 25
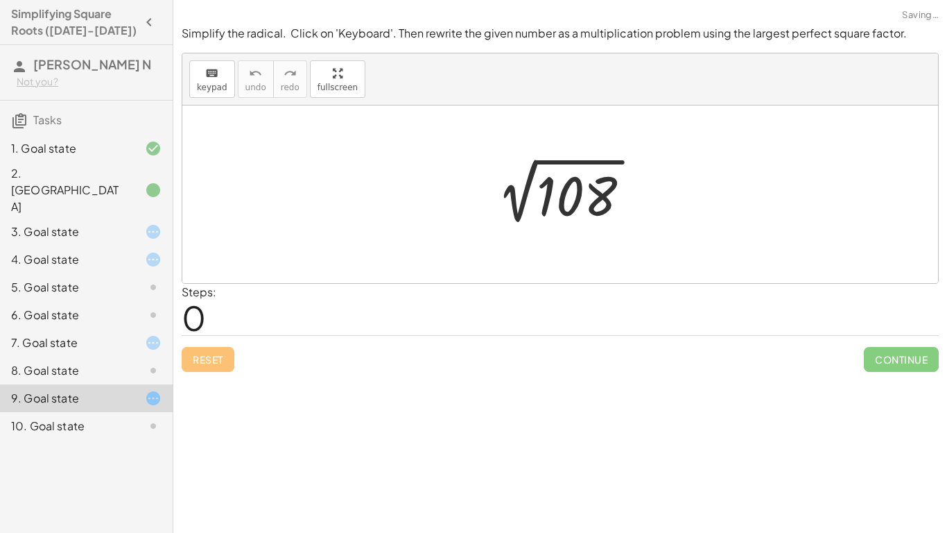
click at [123, 334] on div at bounding box center [142, 342] width 39 height 17
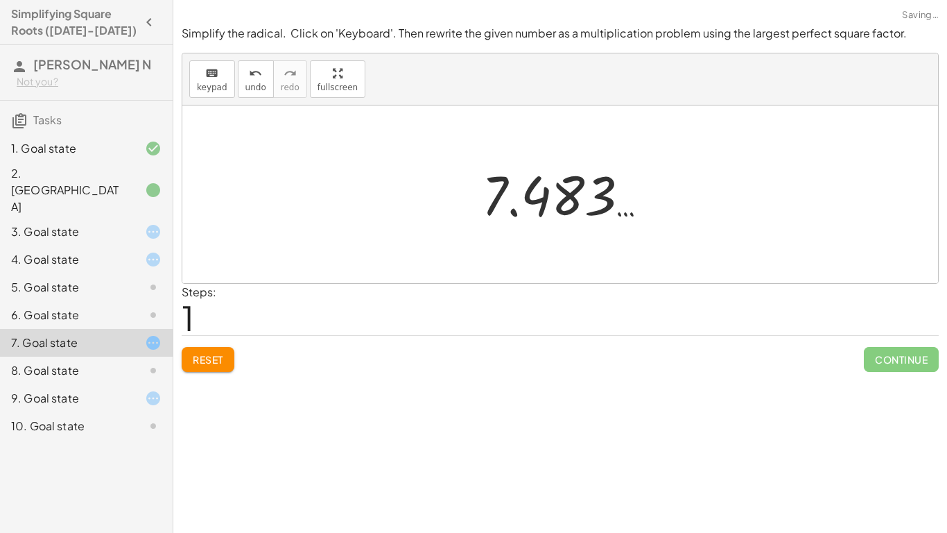
click at [249, 381] on div "**********" at bounding box center [560, 266] width 774 height 533
click at [230, 369] on button "Reset" at bounding box center [208, 359] width 53 height 25
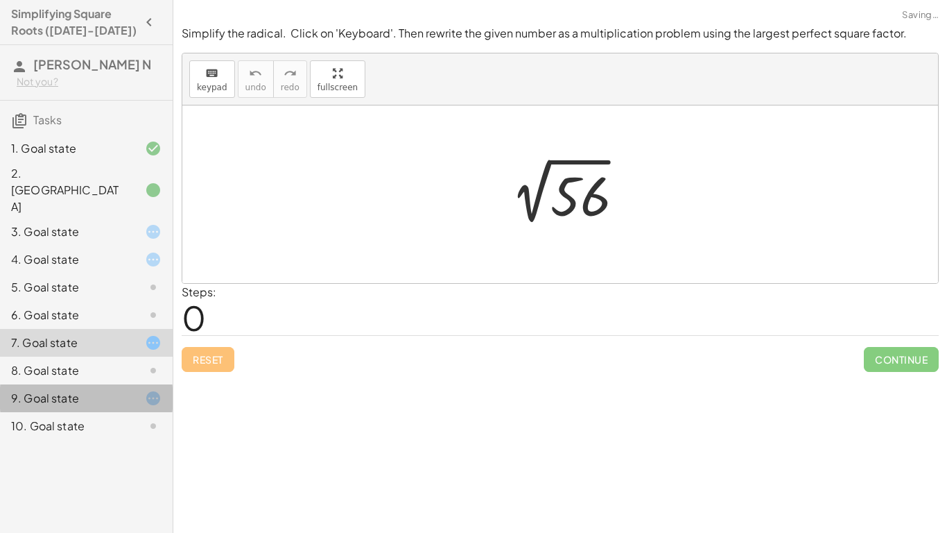
click at [148, 390] on icon at bounding box center [153, 398] width 17 height 17
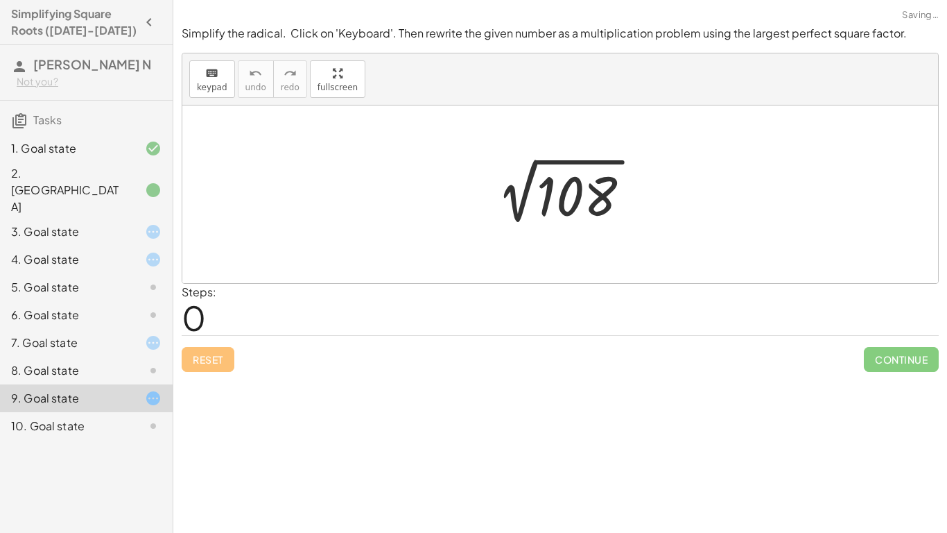
click at [139, 251] on div at bounding box center [142, 259] width 39 height 17
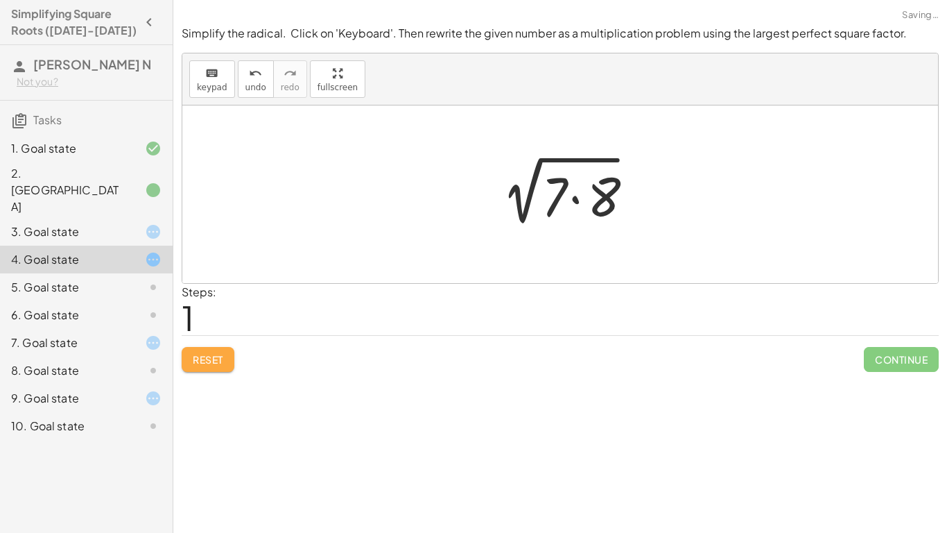
click at [221, 352] on button "Reset" at bounding box center [208, 359] width 53 height 25
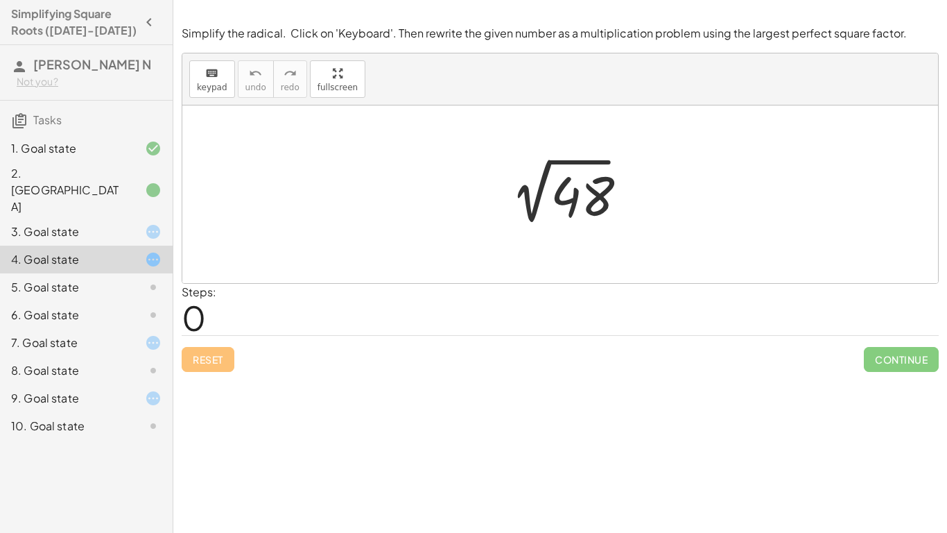
drag, startPoint x: 486, startPoint y: 207, endPoint x: 633, endPoint y: 189, distance: 148.1
click at [633, 189] on div "2 √ 48" at bounding box center [560, 194] width 161 height 77
click at [157, 329] on div "5. Goal state" at bounding box center [86, 343] width 173 height 28
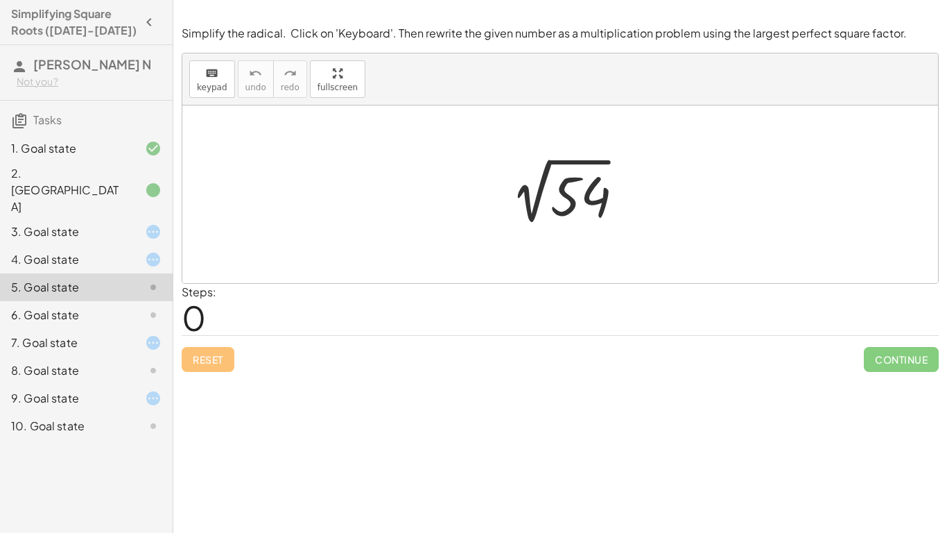
click at [401, 211] on div at bounding box center [560, 194] width 756 height 178
click at [582, 273] on div at bounding box center [560, 194] width 756 height 178
click at [624, 229] on div "2 √ 54" at bounding box center [560, 194] width 161 height 77
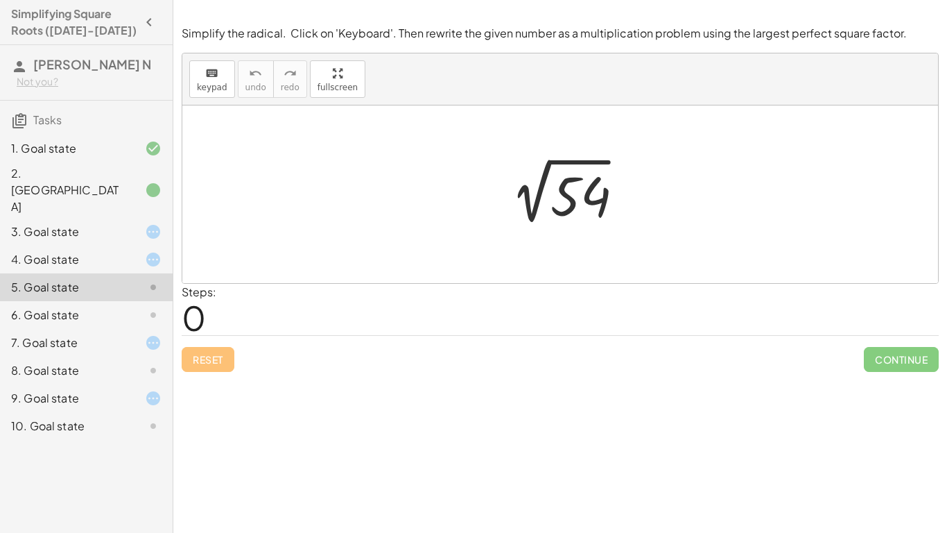
click at [566, 187] on div at bounding box center [566, 195] width 144 height 70
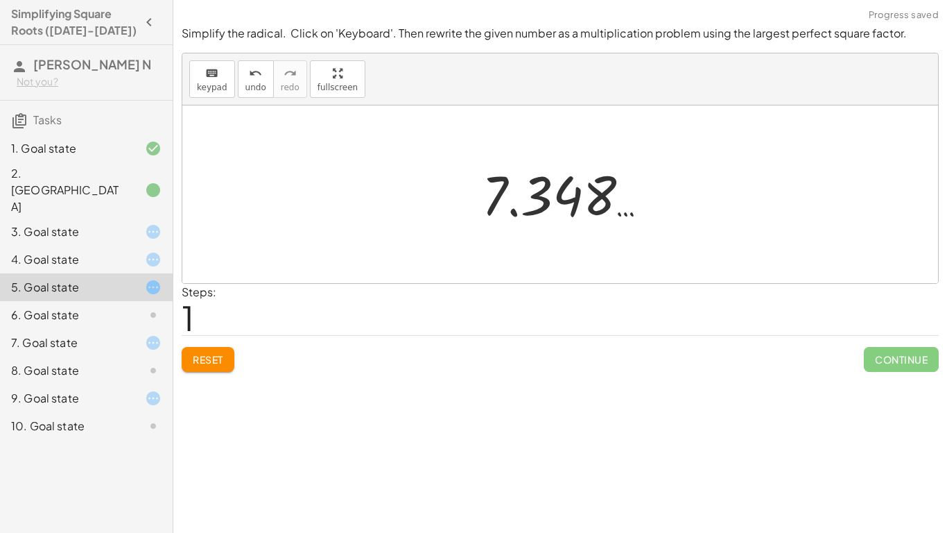
click at [562, 196] on div at bounding box center [566, 194] width 182 height 69
click at [208, 354] on span "Reset" at bounding box center [208, 359] width 31 height 12
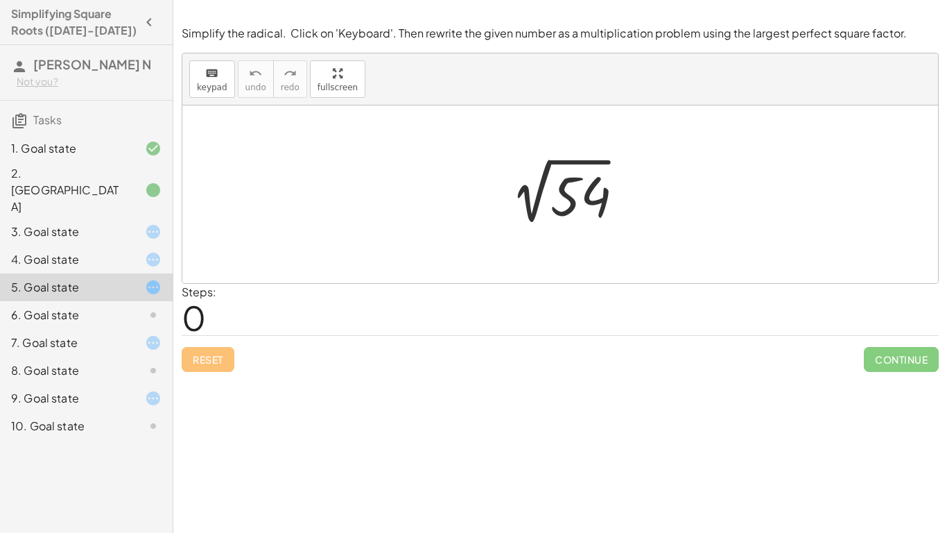
click at [212, 102] on div "keyboard keypad undo [PERSON_NAME] redo fullscreen" at bounding box center [560, 79] width 756 height 52
click at [214, 85] on span "keypad" at bounding box center [212, 88] width 31 height 10
drag, startPoint x: 590, startPoint y: 219, endPoint x: 498, endPoint y: 216, distance: 91.6
click at [636, 204] on div at bounding box center [566, 195] width 144 height 70
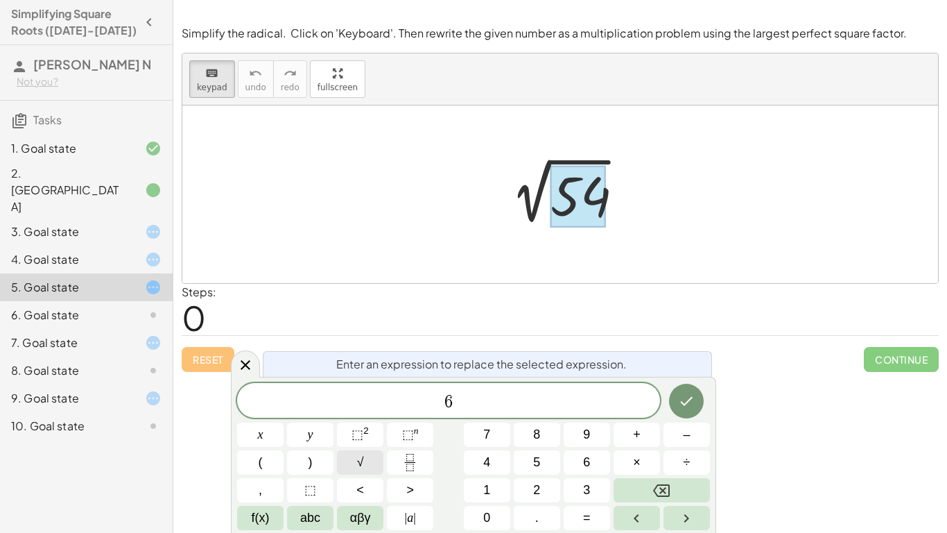
click at [369, 467] on button "√" at bounding box center [360, 462] width 46 height 24
click at [694, 402] on icon "Done" at bounding box center [686, 400] width 17 height 17
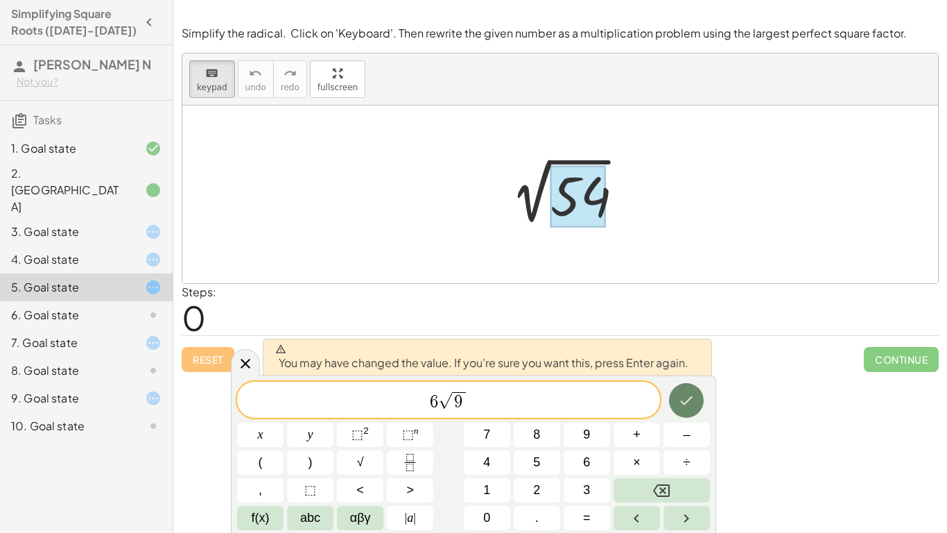
click at [683, 403] on icon "Done" at bounding box center [686, 400] width 17 height 17
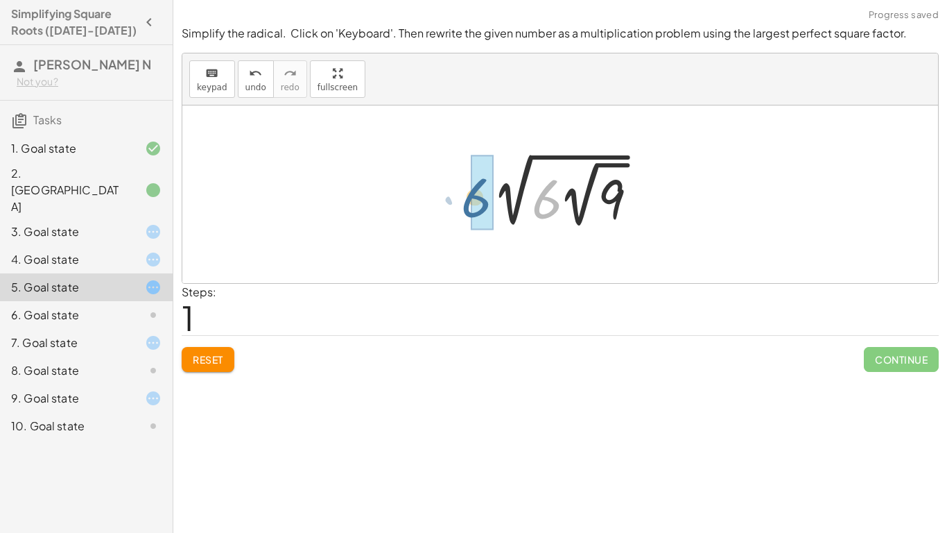
drag, startPoint x: 554, startPoint y: 191, endPoint x: 481, endPoint y: 187, distance: 72.2
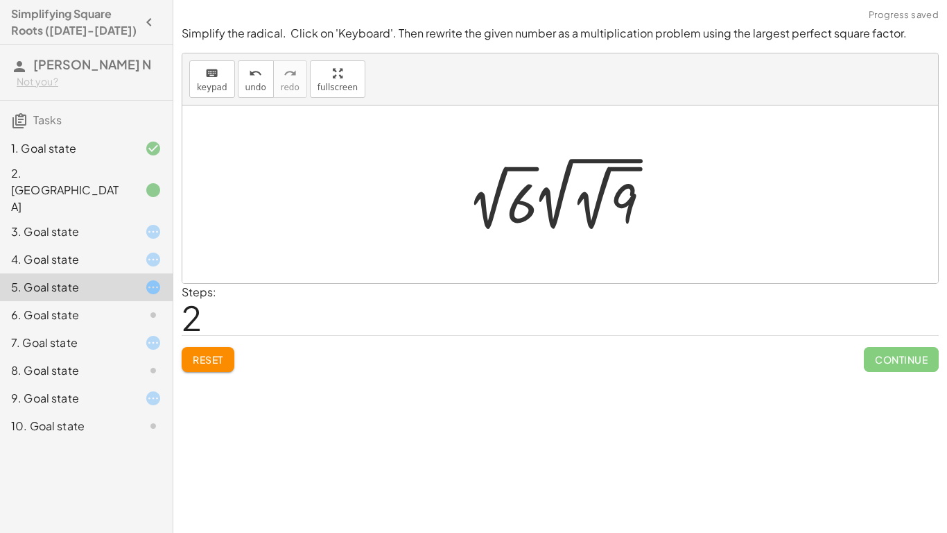
click at [223, 355] on span "Reset" at bounding box center [208, 359] width 31 height 12
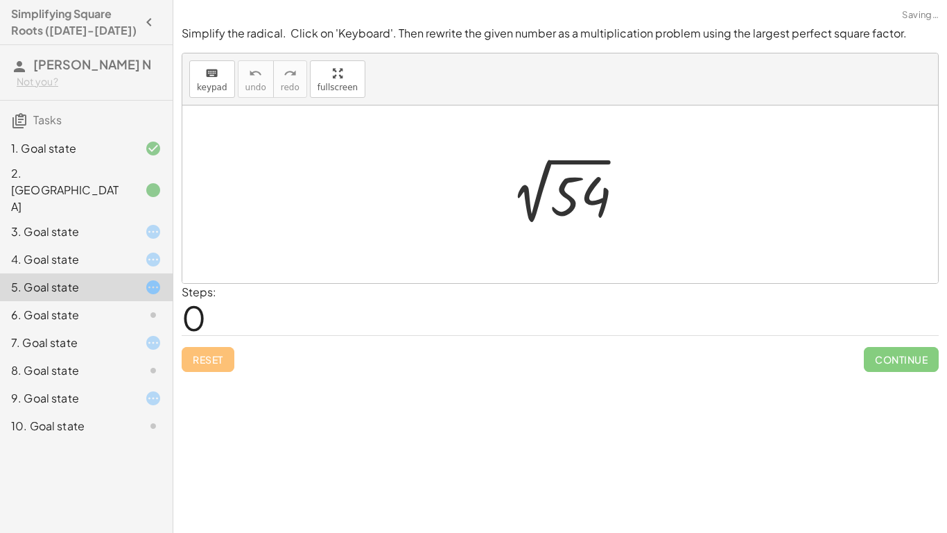
click at [540, 195] on div at bounding box center [566, 195] width 144 height 70
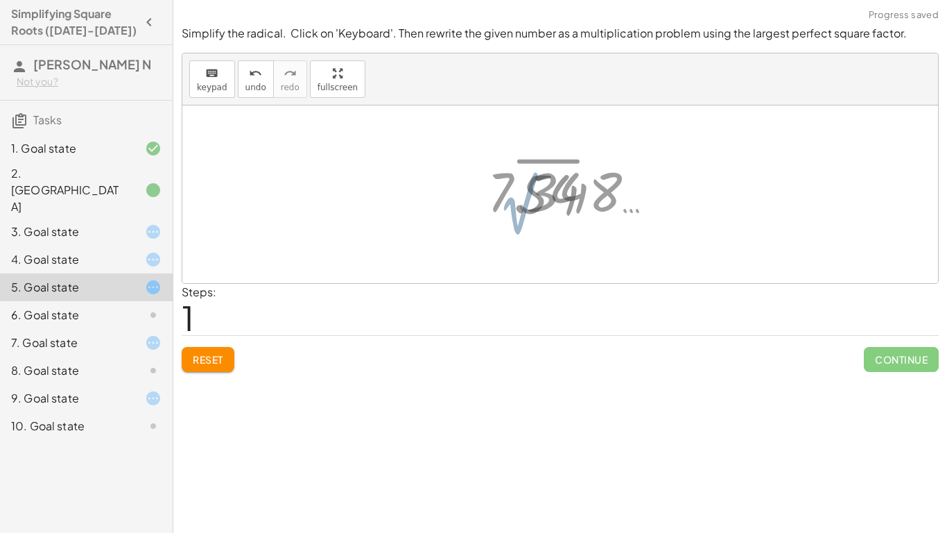
click at [585, 210] on div at bounding box center [572, 191] width 182 height 69
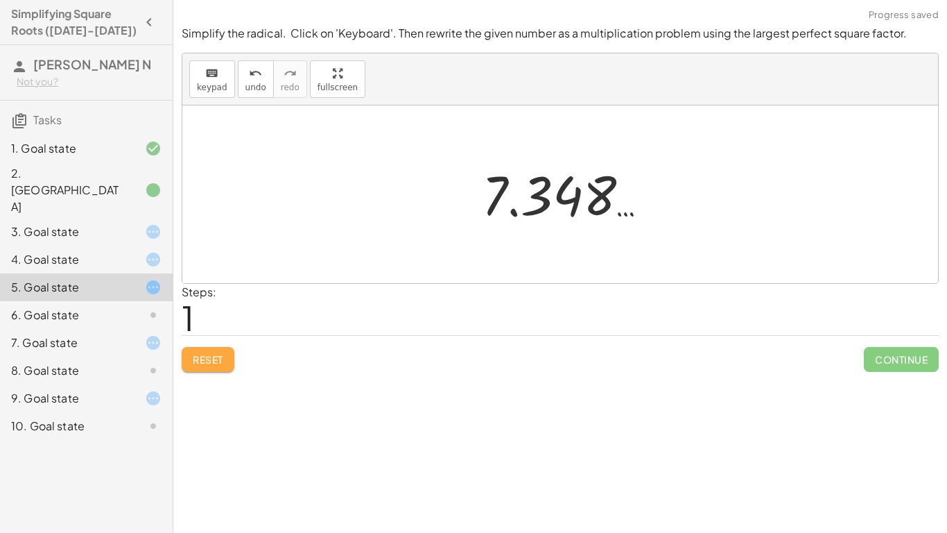
click at [198, 359] on span "Reset" at bounding box center [208, 359] width 31 height 12
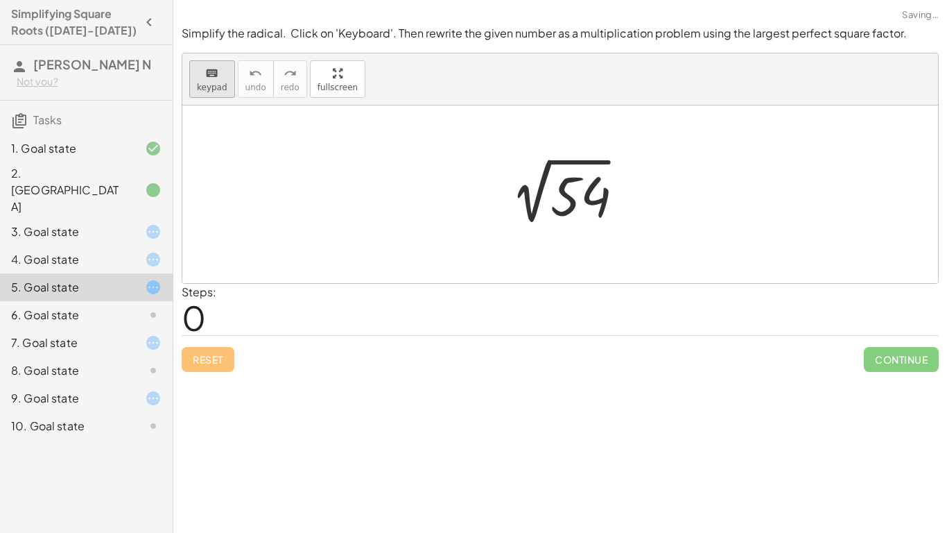
click at [216, 83] on span "keypad" at bounding box center [212, 88] width 31 height 10
click at [572, 193] on div at bounding box center [578, 197] width 55 height 62
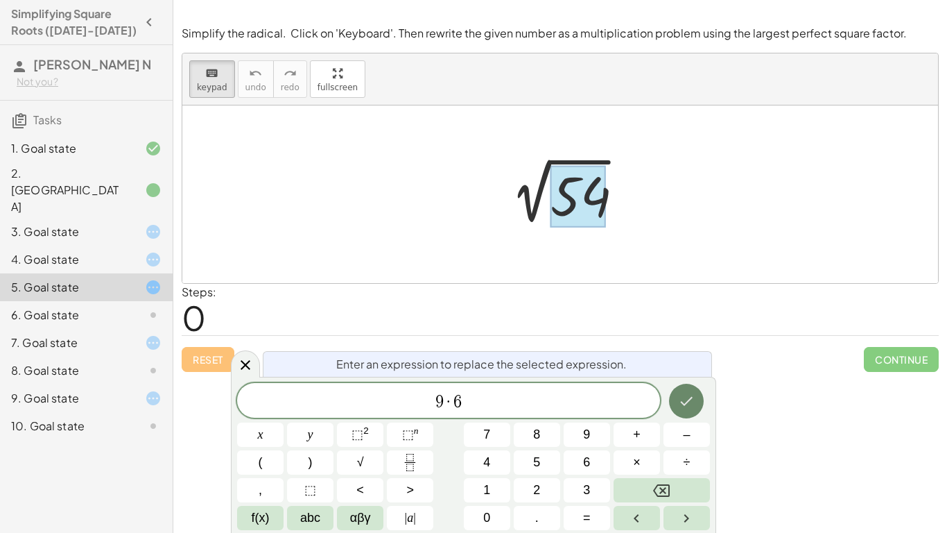
click at [685, 402] on icon "Done" at bounding box center [686, 401] width 17 height 17
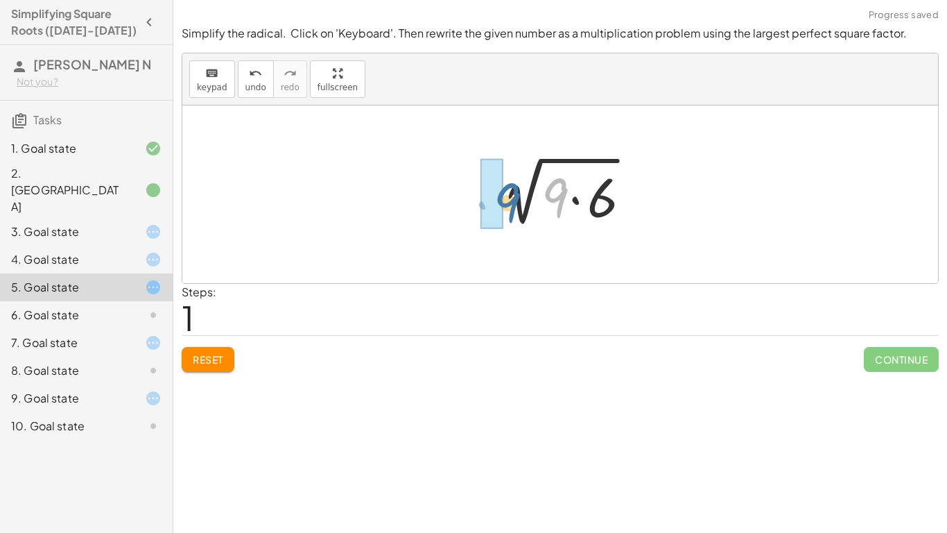
drag, startPoint x: 508, startPoint y: 194, endPoint x: 495, endPoint y: 199, distance: 14.0
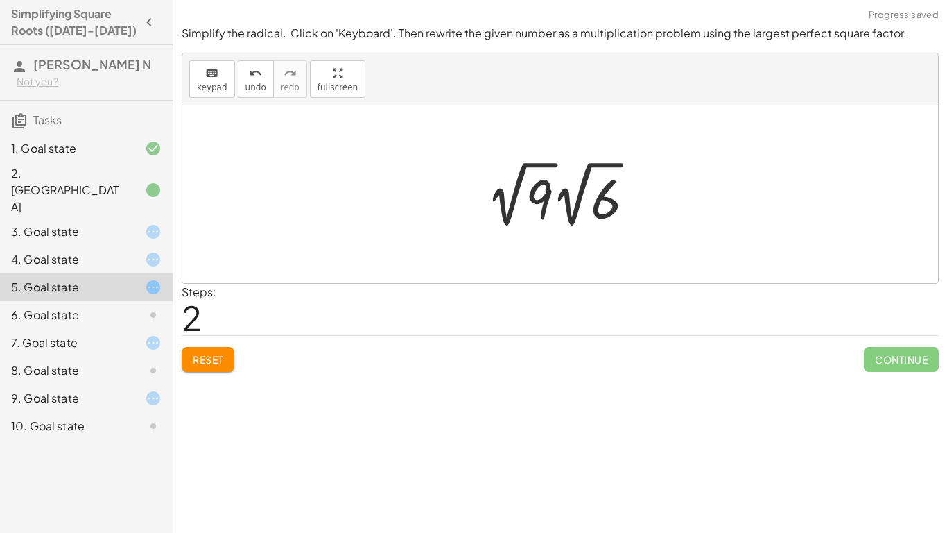
click at [384, 260] on div at bounding box center [560, 194] width 756 height 178
click at [477, 231] on div "2 √ 54 2 √ ( · 9 · 6 ) √ 9 6 · 2 √ · 2" at bounding box center [560, 194] width 187 height 83
click at [529, 213] on div at bounding box center [565, 194] width 169 height 76
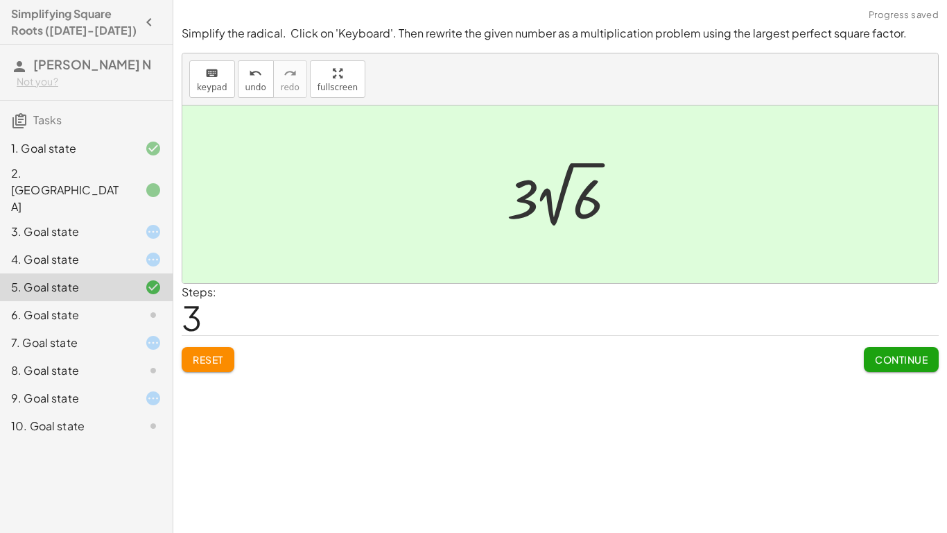
click at [139, 251] on div at bounding box center [142, 259] width 39 height 17
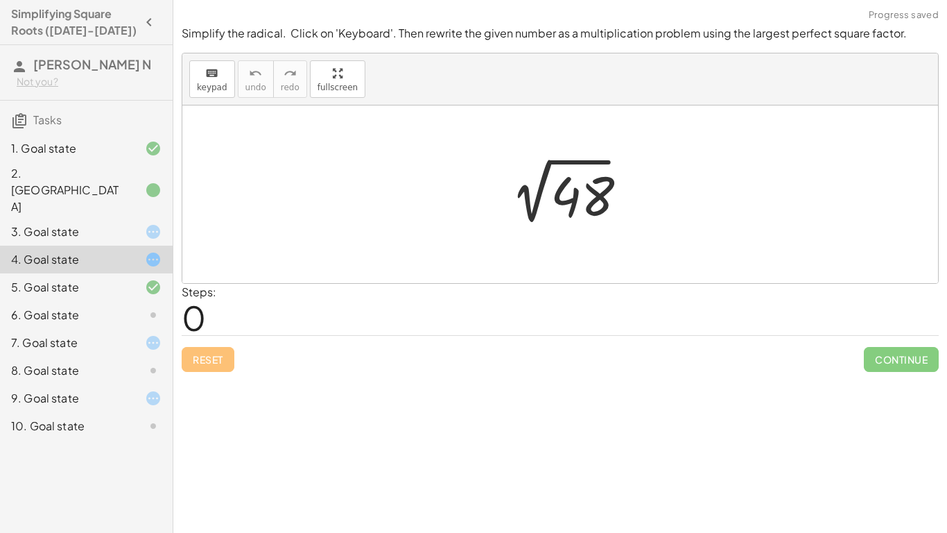
click at [296, 272] on div at bounding box center [560, 194] width 756 height 178
click at [534, 220] on div at bounding box center [566, 195] width 144 height 70
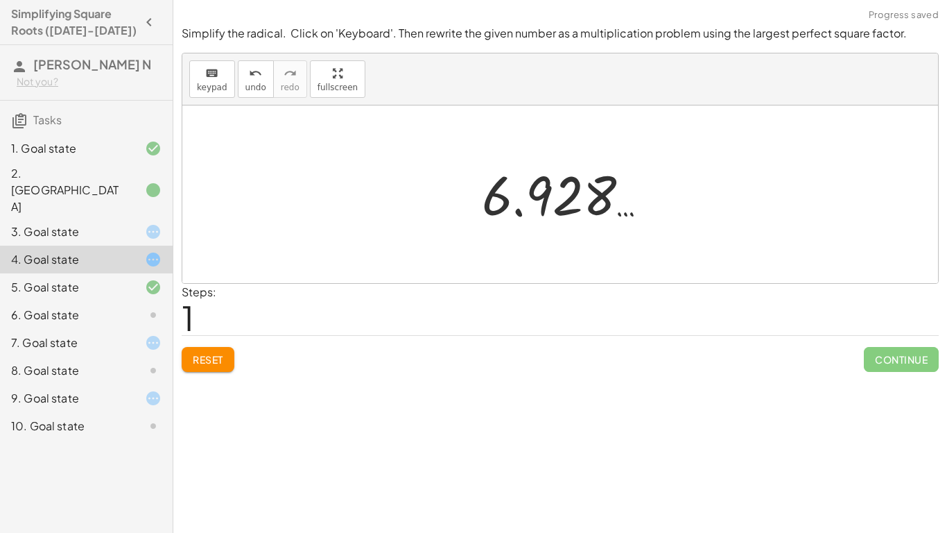
click at [230, 353] on button "Reset" at bounding box center [208, 359] width 53 height 25
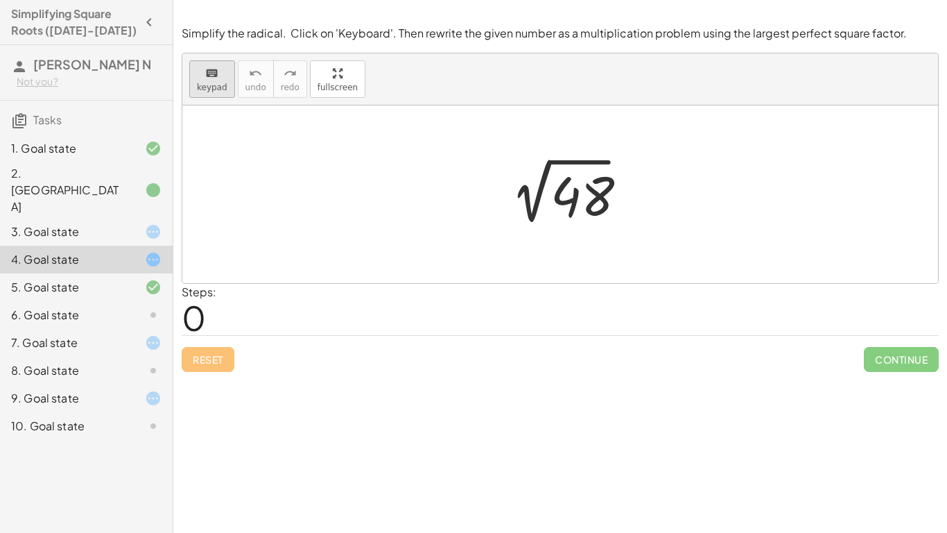
click at [217, 83] on span "keypad" at bounding box center [212, 88] width 31 height 10
click at [585, 204] on div at bounding box center [578, 197] width 55 height 62
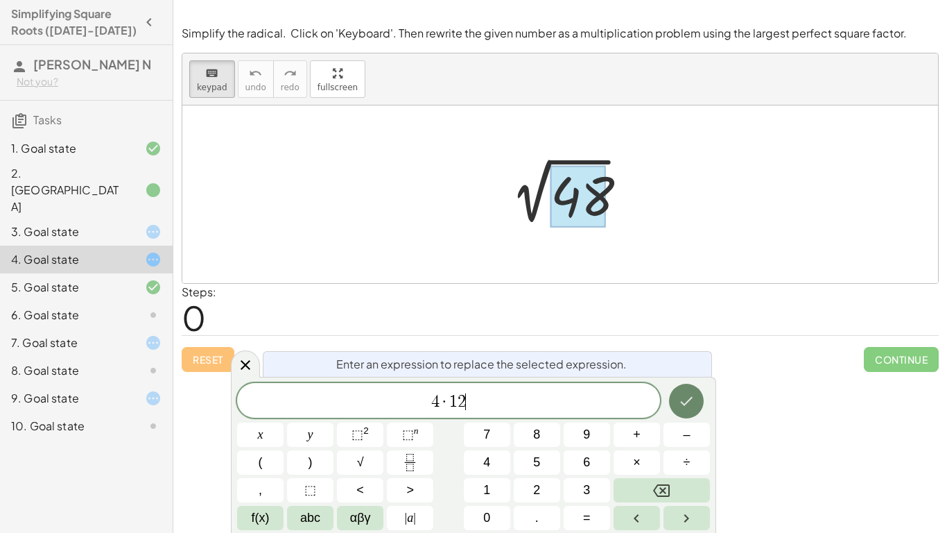
click at [686, 393] on icon "Done" at bounding box center [686, 401] width 17 height 17
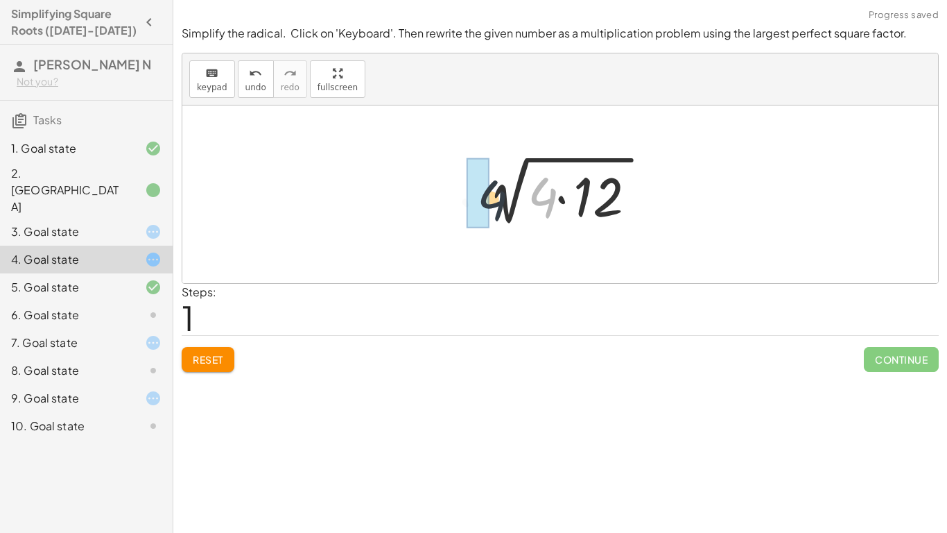
drag, startPoint x: 546, startPoint y: 196, endPoint x: 488, endPoint y: 199, distance: 57.6
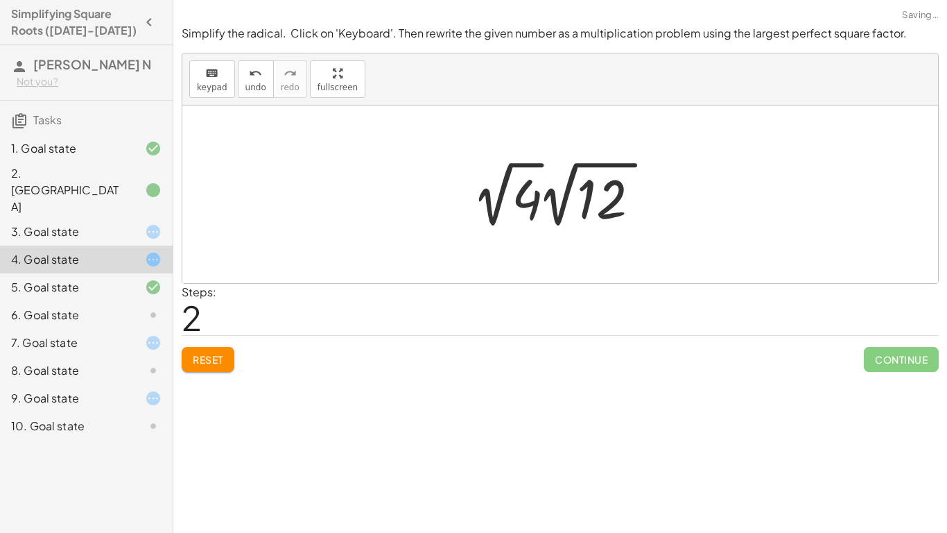
click at [598, 187] on div at bounding box center [565, 194] width 197 height 76
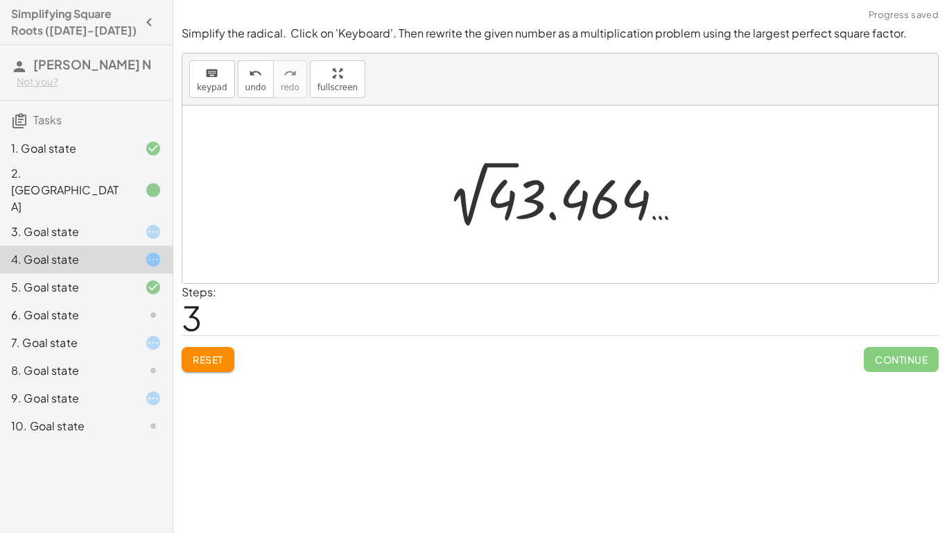
click at [603, 195] on div at bounding box center [565, 194] width 247 height 76
click at [212, 87] on span "keypad" at bounding box center [212, 88] width 31 height 10
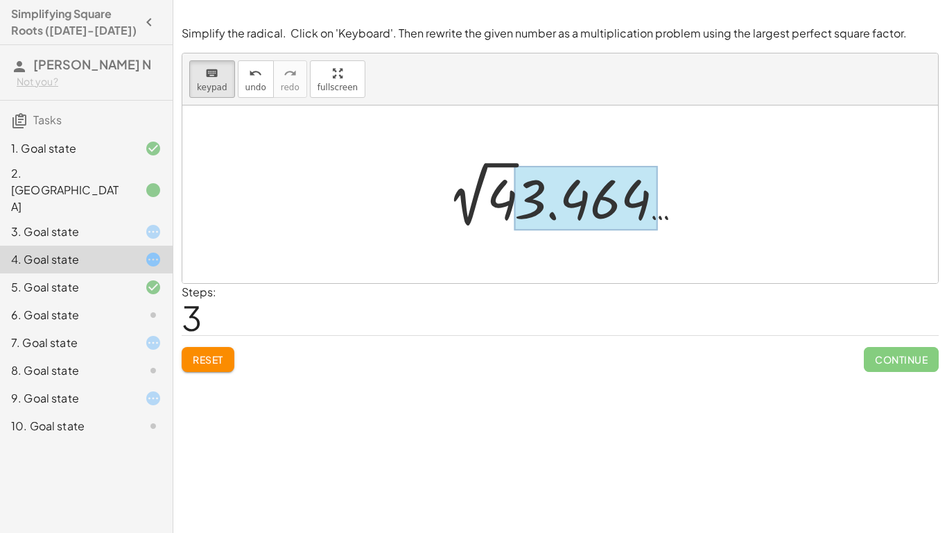
click at [576, 205] on div at bounding box center [587, 198] width 144 height 65
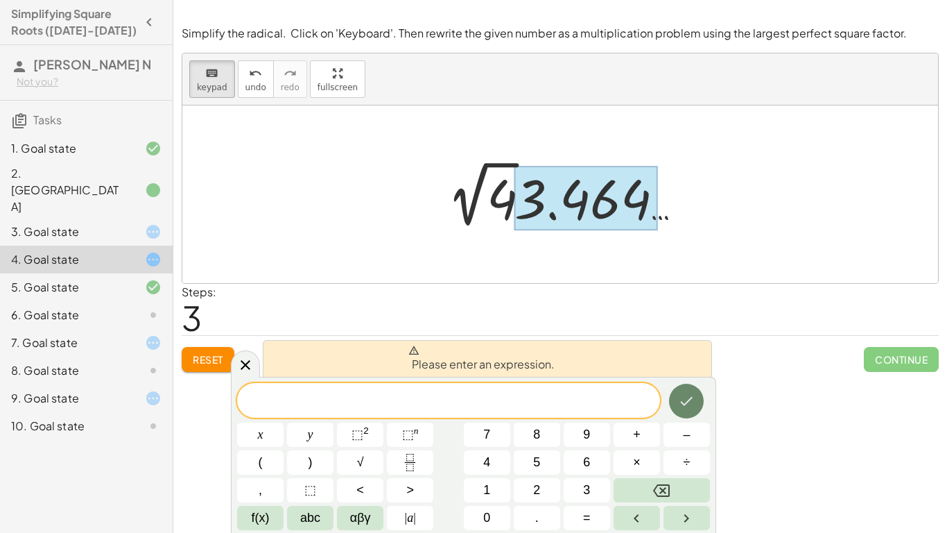
click at [676, 396] on button "Done" at bounding box center [686, 401] width 35 height 35
click at [689, 396] on icon "Done" at bounding box center [686, 401] width 17 height 17
click at [214, 364] on span "Reset" at bounding box center [208, 359] width 31 height 12
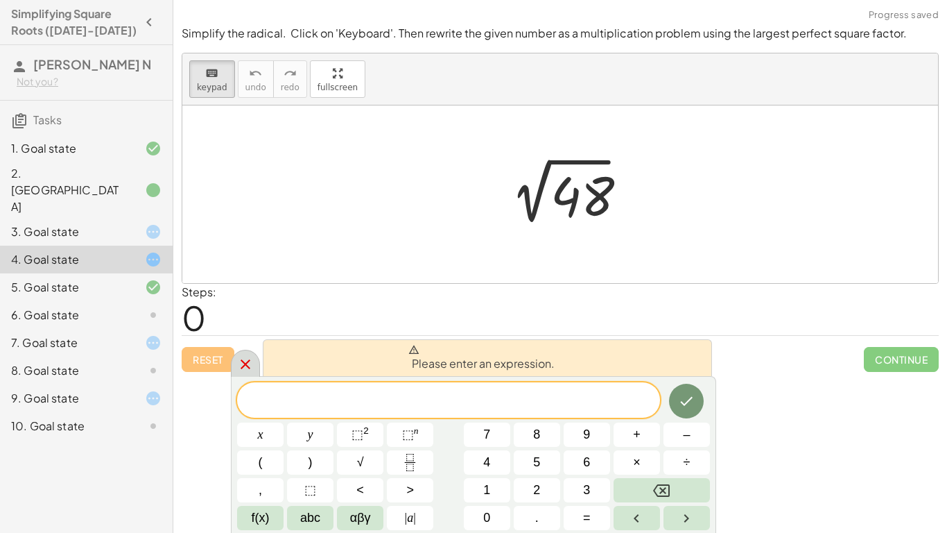
click at [257, 364] on div at bounding box center [245, 363] width 29 height 27
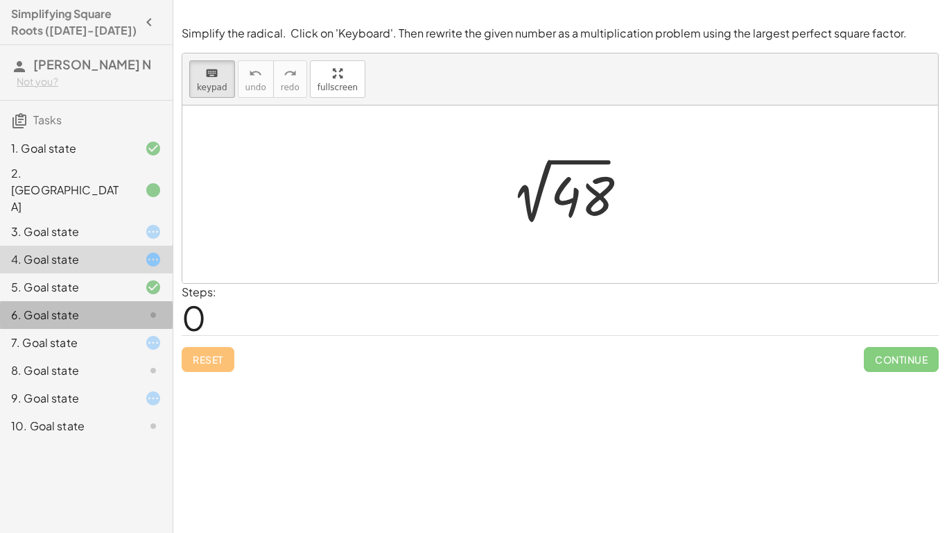
click at [58, 307] on div "6. Goal state" at bounding box center [67, 315] width 112 height 17
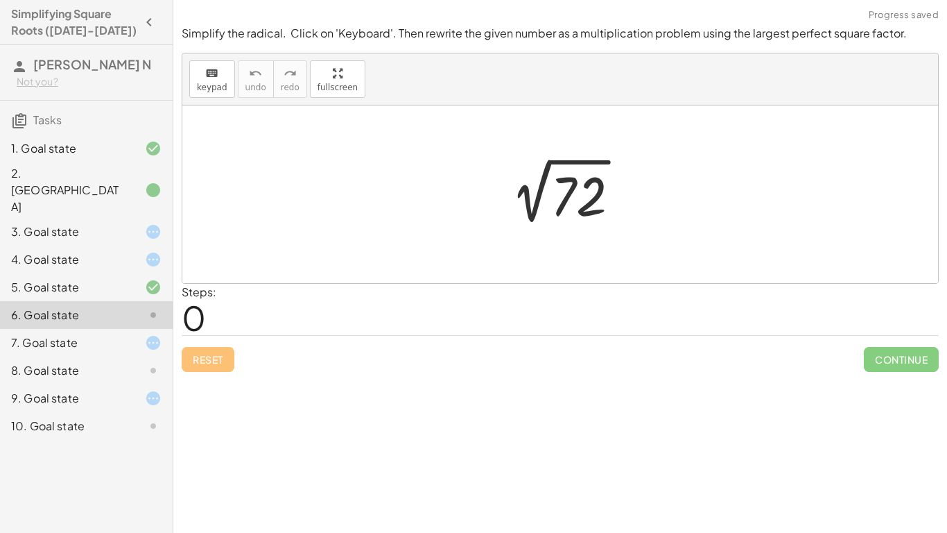
click at [111, 246] on div "2. [GEOGRAPHIC_DATA]" at bounding box center [86, 260] width 173 height 28
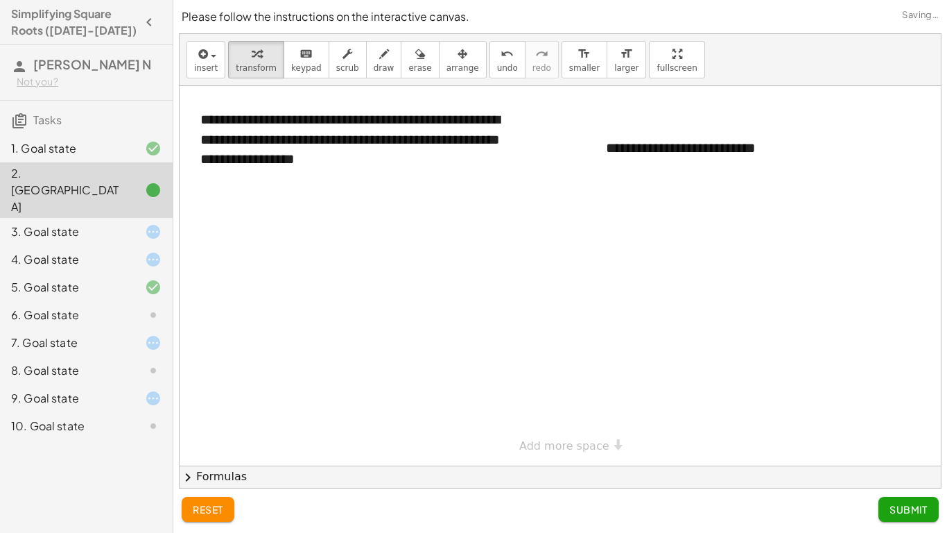
click at [116, 223] on div "3. Goal state" at bounding box center [67, 231] width 112 height 17
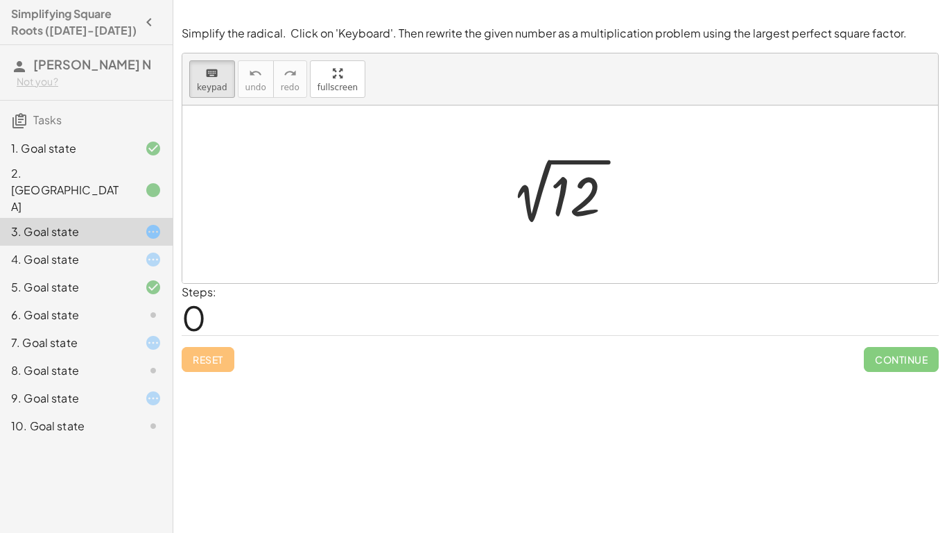
click at [119, 307] on div "6. Goal state" at bounding box center [67, 315] width 112 height 17
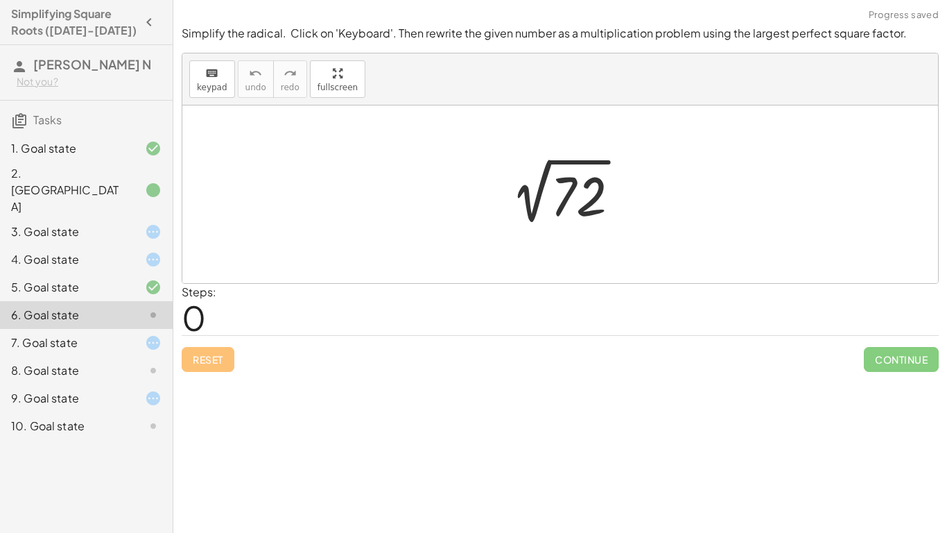
click at [629, 205] on div at bounding box center [566, 195] width 144 height 70
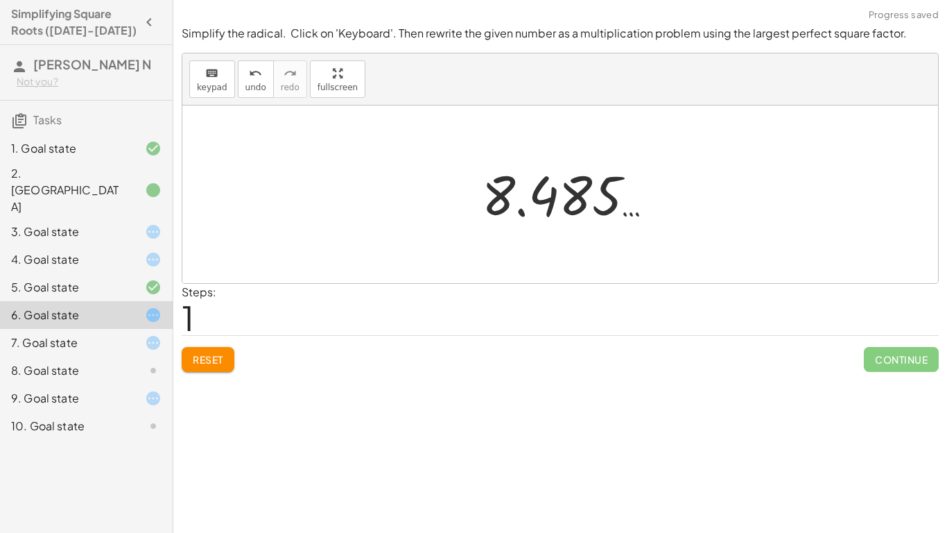
click at [219, 356] on span "Reset" at bounding box center [208, 359] width 31 height 12
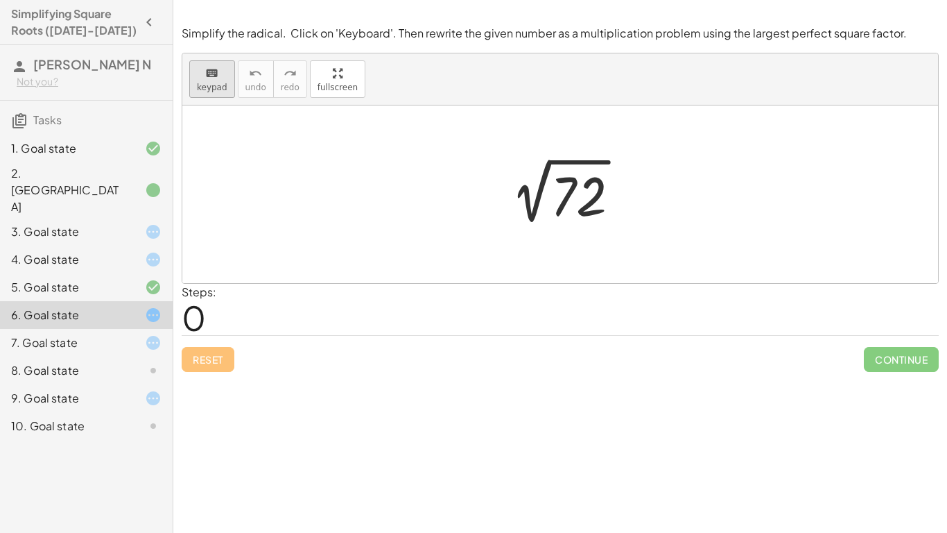
click at [228, 93] on button "keyboard keypad" at bounding box center [212, 78] width 46 height 37
click at [601, 209] on div at bounding box center [578, 197] width 55 height 62
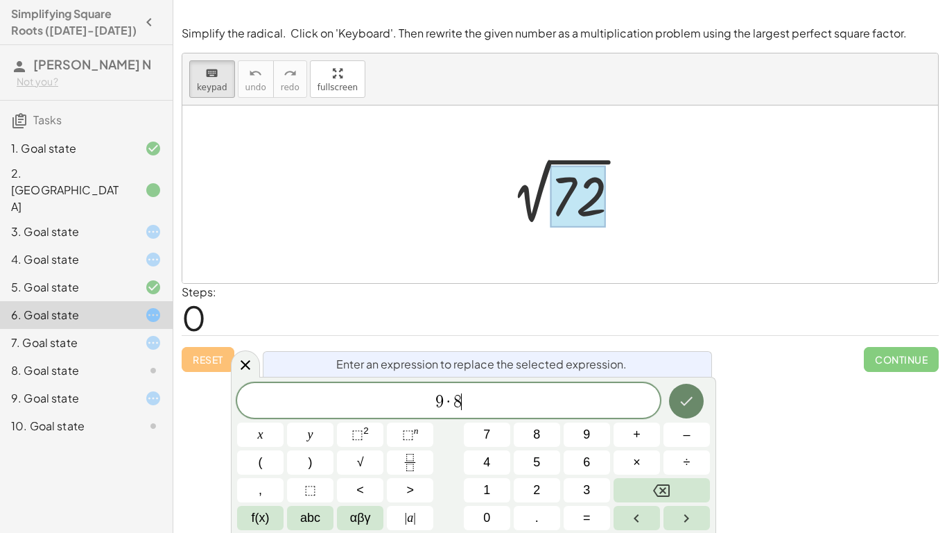
click at [683, 407] on icon "Done" at bounding box center [686, 401] width 17 height 17
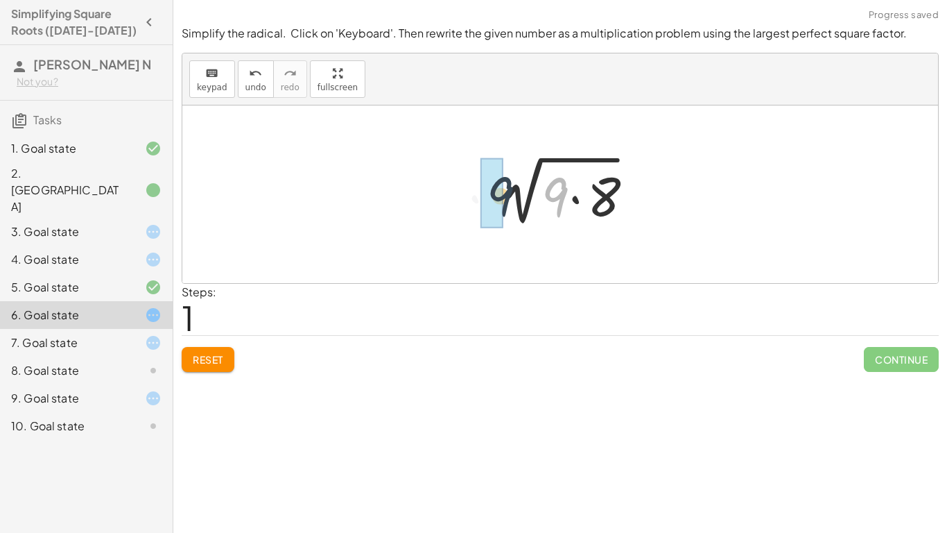
drag, startPoint x: 552, startPoint y: 200, endPoint x: 494, endPoint y: 199, distance: 58.3
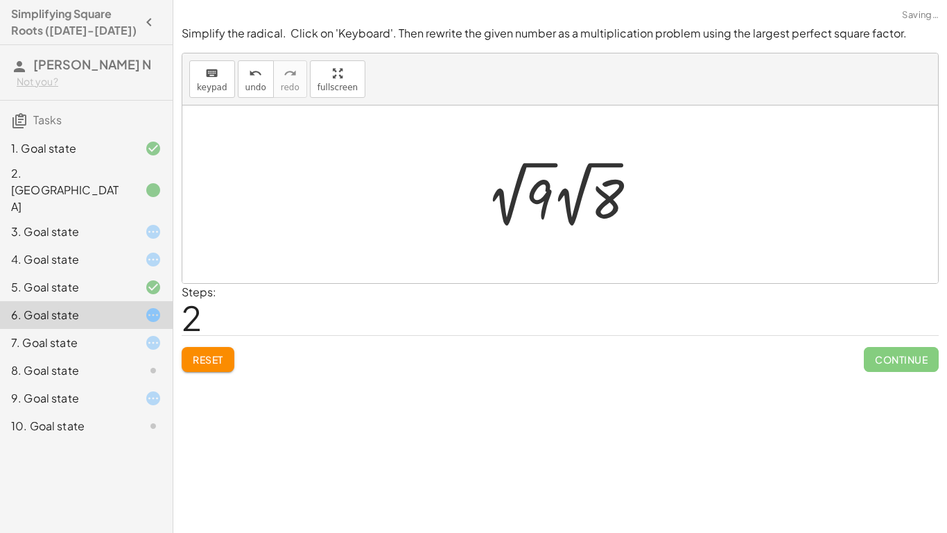
click at [558, 214] on div at bounding box center [565, 194] width 169 height 76
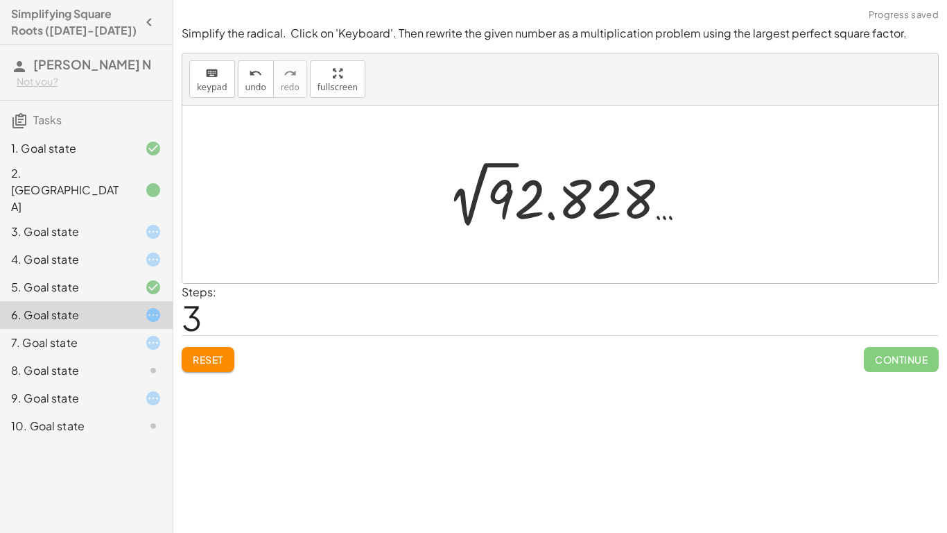
click at [558, 214] on div at bounding box center [565, 194] width 247 height 76
click at [232, 352] on button "Reset" at bounding box center [208, 359] width 53 height 25
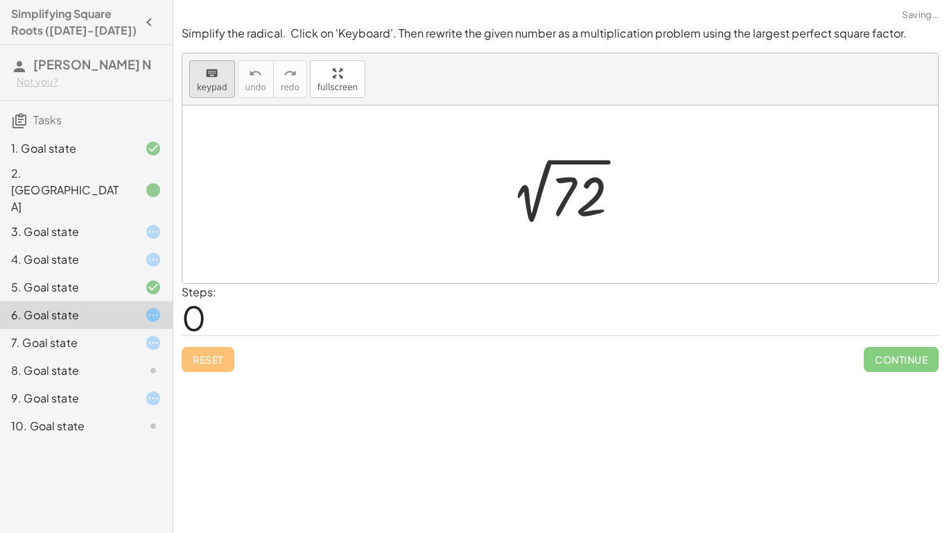
click at [214, 73] on icon "keyboard" at bounding box center [211, 73] width 13 height 17
click at [563, 189] on div at bounding box center [578, 197] width 55 height 62
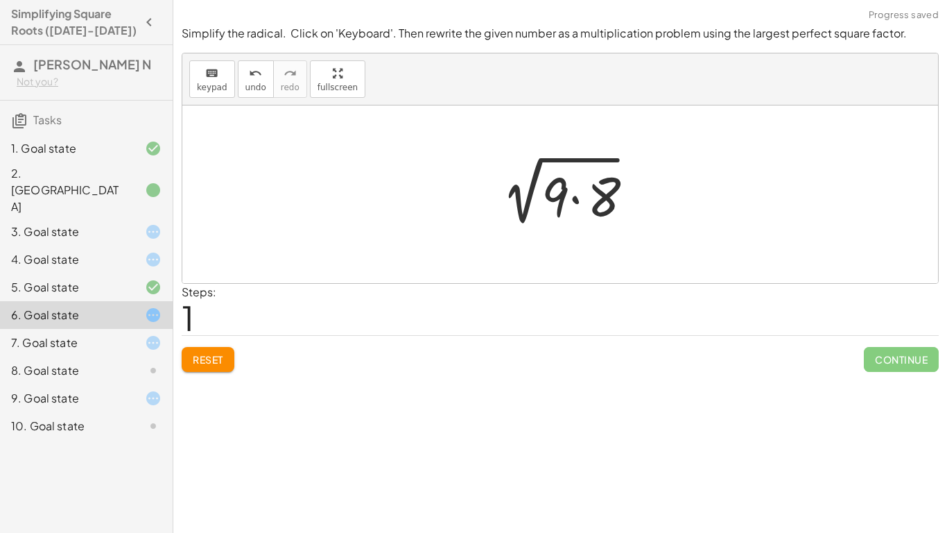
click at [517, 250] on div at bounding box center [560, 194] width 756 height 178
click at [535, 228] on div at bounding box center [566, 194] width 162 height 71
click at [535, 192] on div at bounding box center [566, 194] width 162 height 71
click at [578, 194] on div at bounding box center [566, 194] width 162 height 71
click at [568, 198] on div at bounding box center [566, 195] width 144 height 70
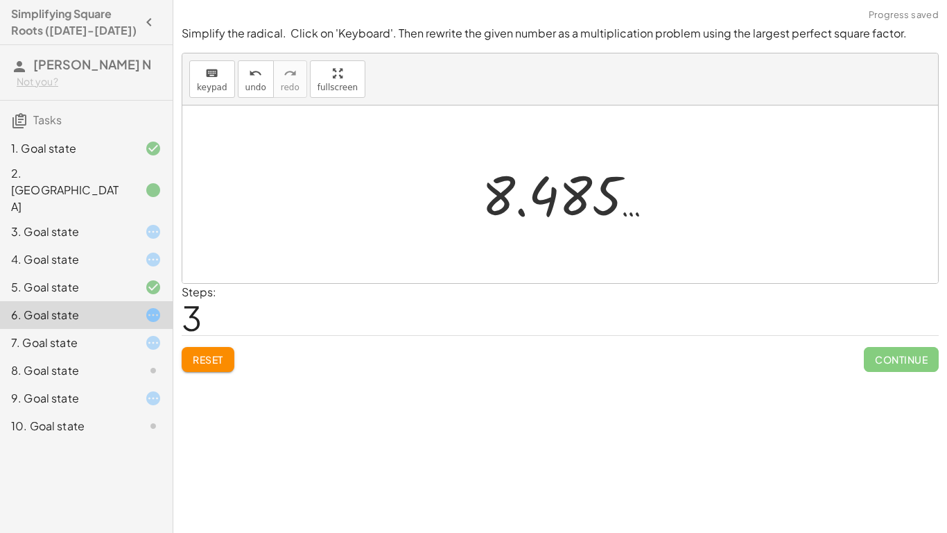
click at [210, 348] on button "Reset" at bounding box center [208, 359] width 53 height 25
